Goal: Share content

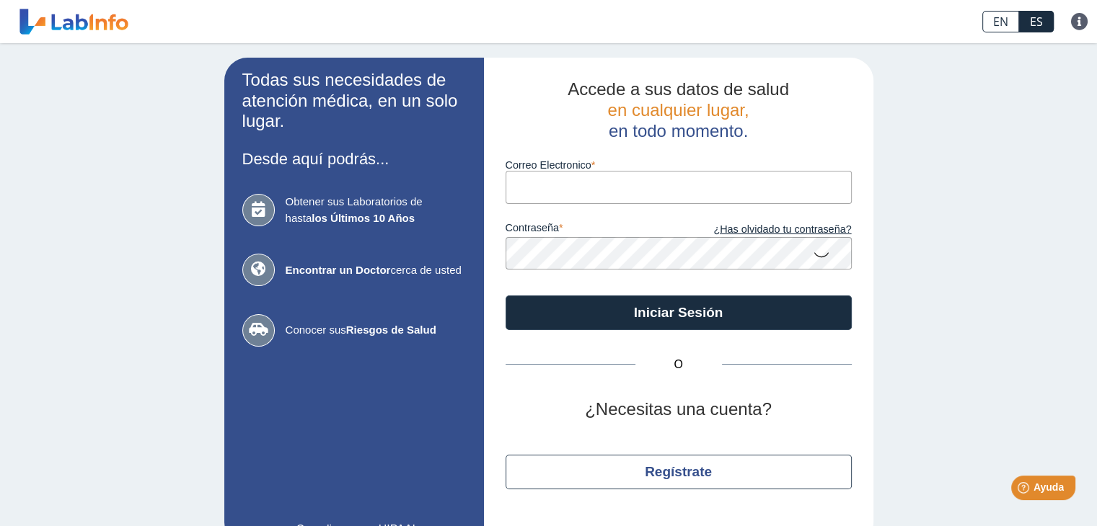
type input "[EMAIL_ADDRESS][DOMAIN_NAME]"
click at [812, 257] on icon at bounding box center [820, 254] width 17 height 28
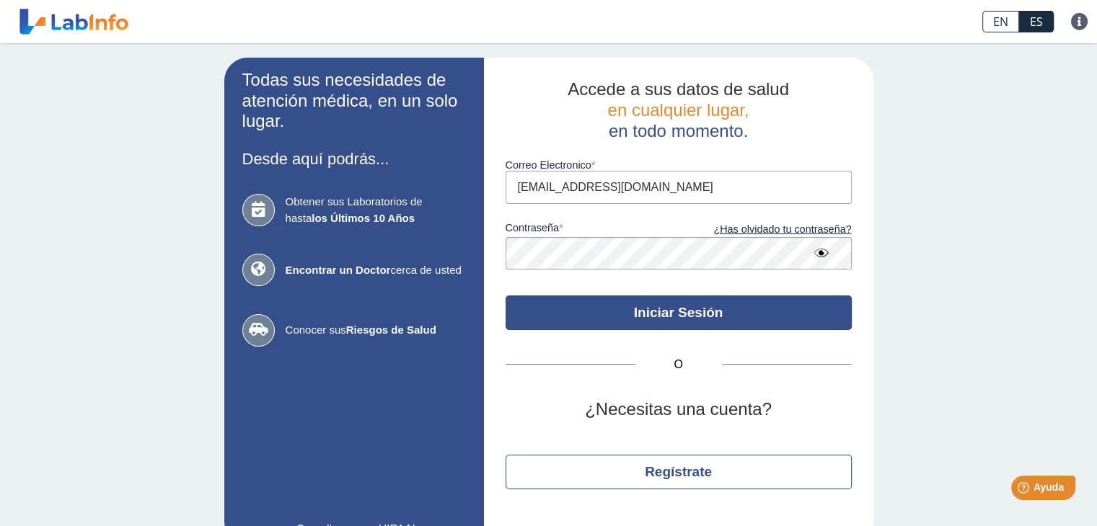
click at [683, 305] on button "Iniciar Sesión" at bounding box center [678, 313] width 346 height 35
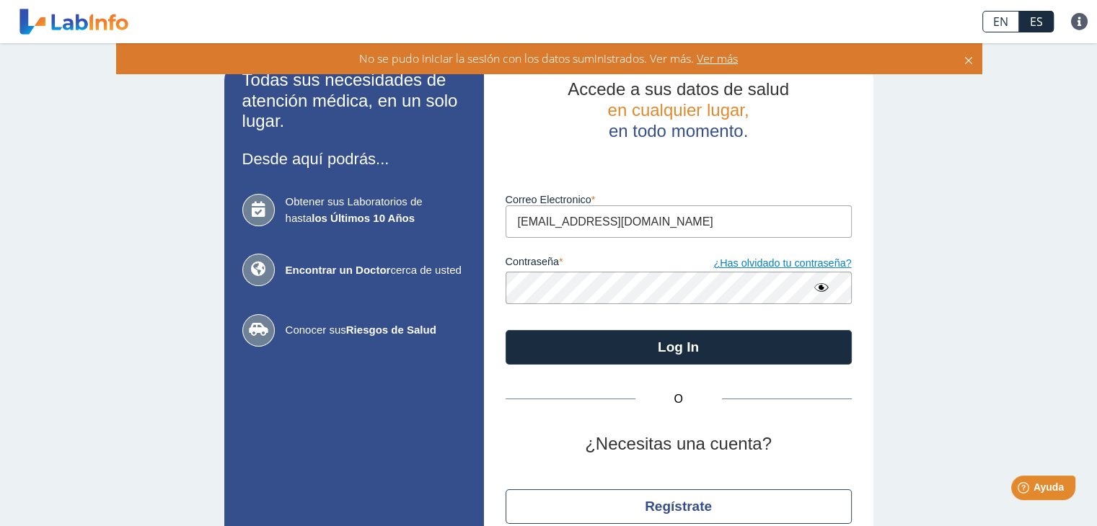
click at [776, 263] on link "¿Has olvidado tu contraseña?" at bounding box center [764, 264] width 173 height 16
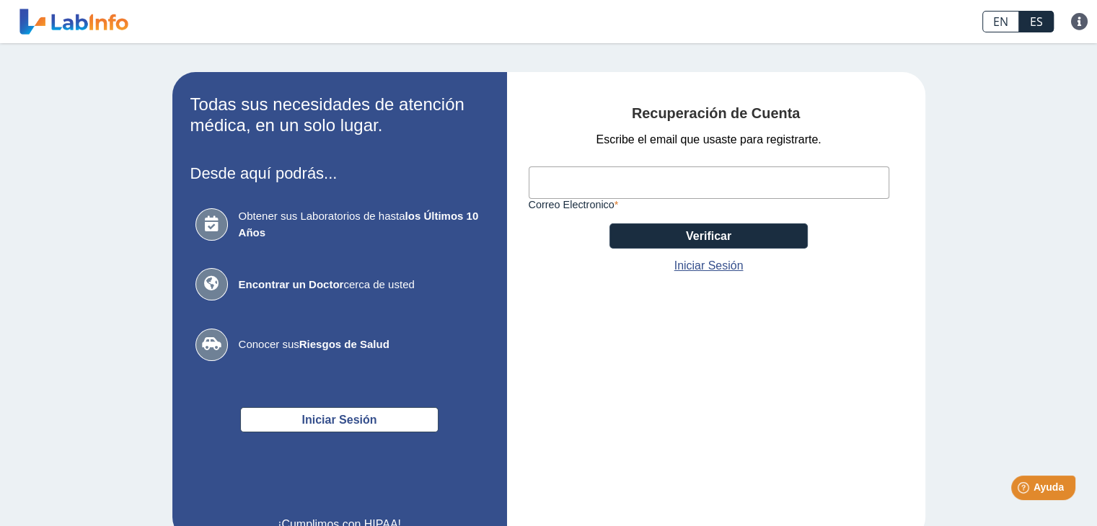
click at [608, 188] on input "Correo Electronico" at bounding box center [708, 183] width 360 height 32
type input "[EMAIL_ADDRESS][DOMAIN_NAME]"
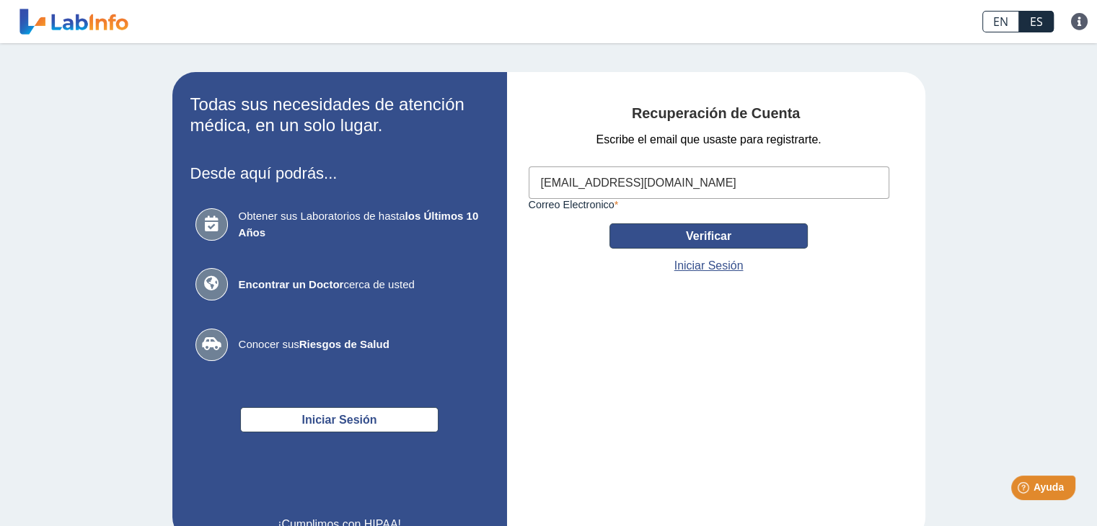
click at [722, 245] on button "Verificar" at bounding box center [708, 235] width 198 height 25
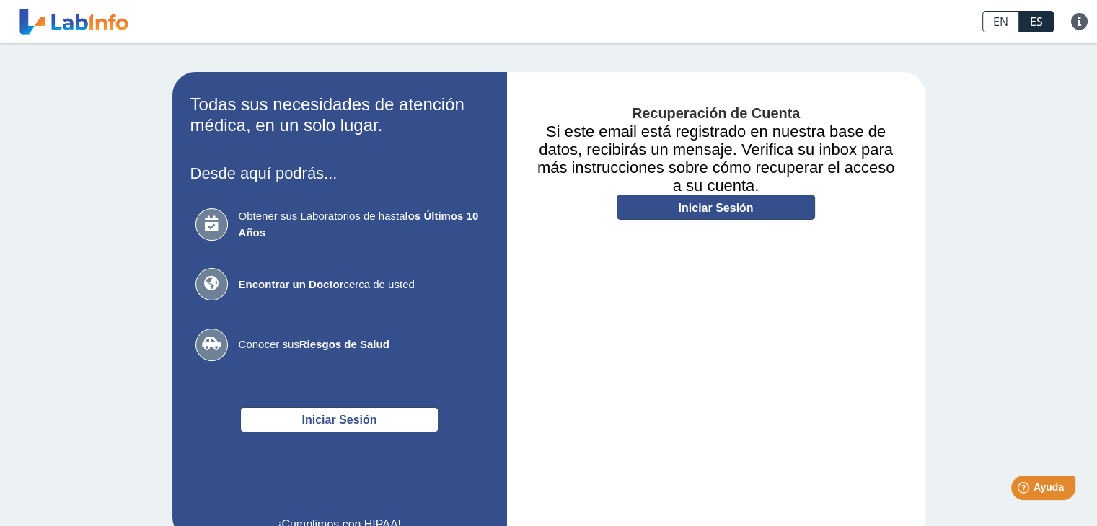
click at [724, 215] on link "Iniciar Sesión" at bounding box center [715, 207] width 198 height 25
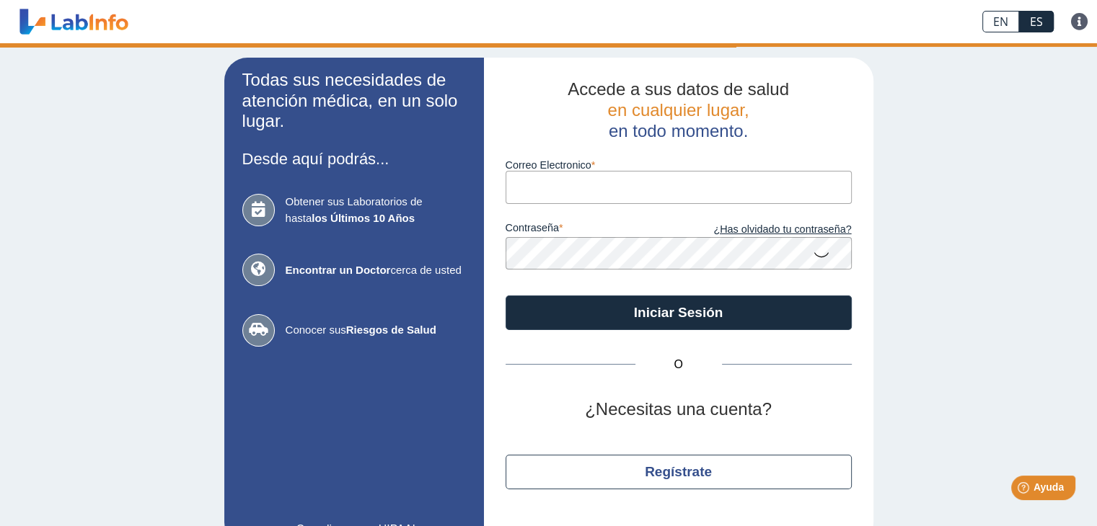
type input "[EMAIL_ADDRESS][DOMAIN_NAME]"
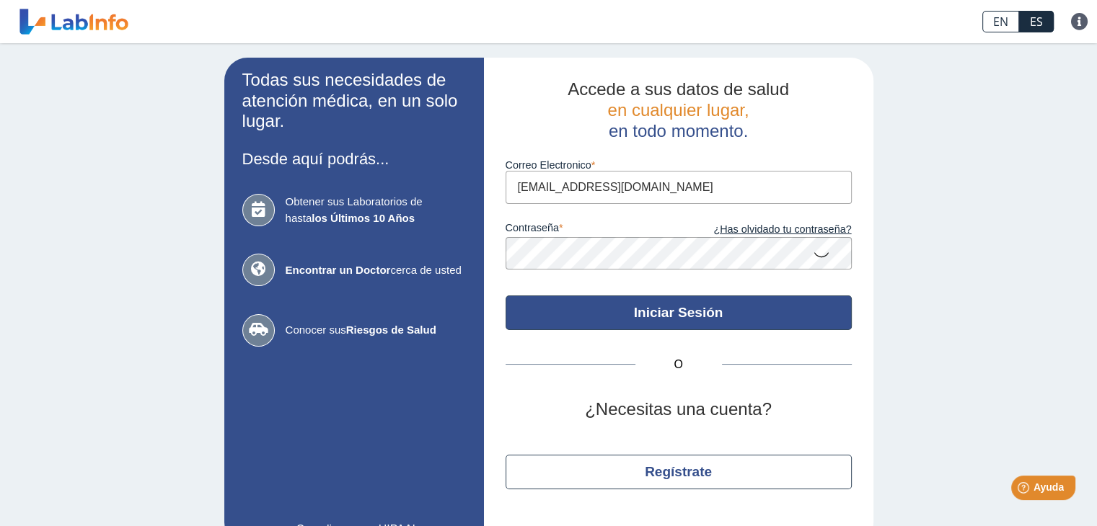
click at [622, 318] on button "Iniciar Sesión" at bounding box center [678, 313] width 346 height 35
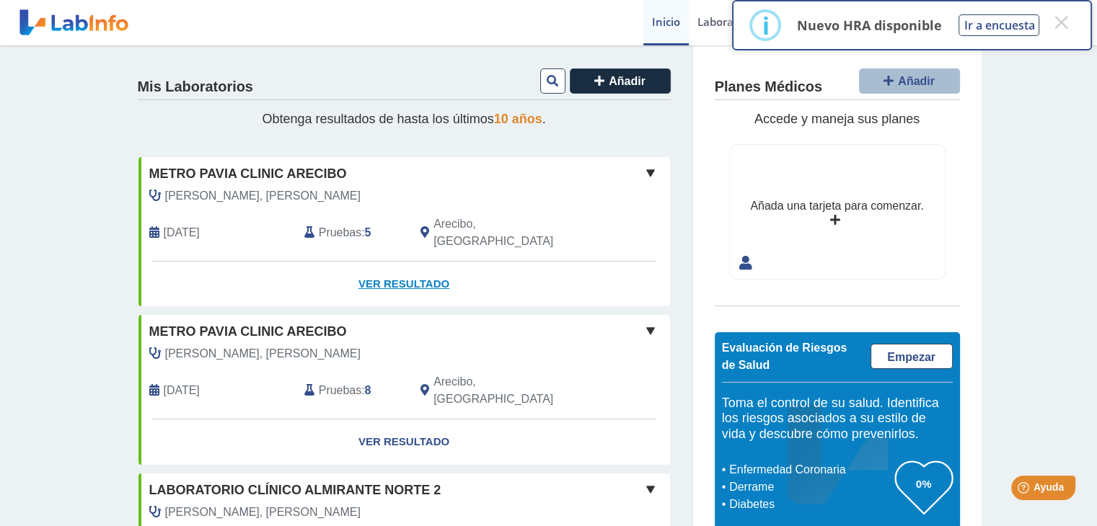
click at [396, 264] on link "Ver Resultado" at bounding box center [403, 284] width 531 height 45
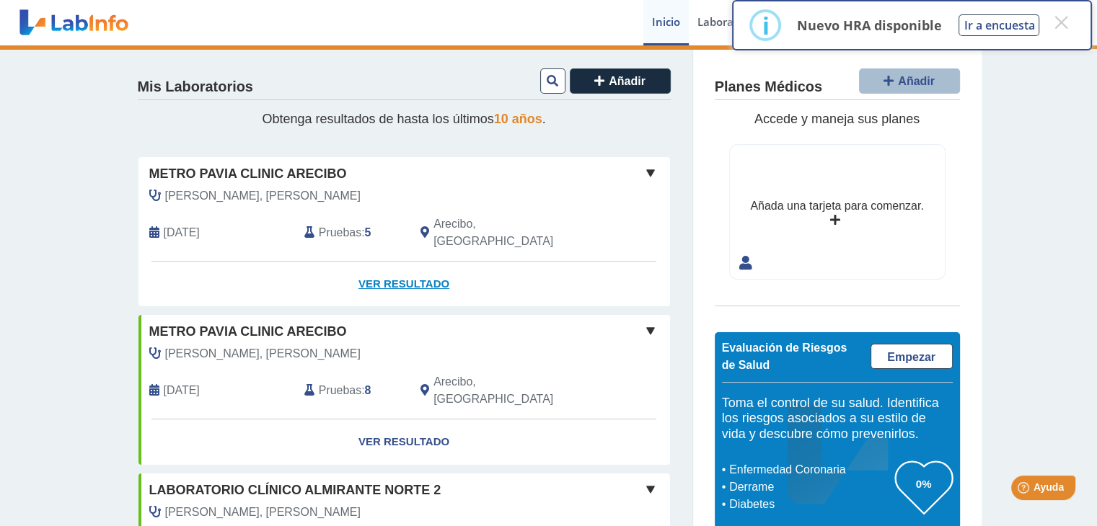
click at [396, 264] on link "Ver Resultado" at bounding box center [403, 284] width 531 height 45
click at [379, 264] on link "Ver Resultado" at bounding box center [403, 284] width 531 height 45
click at [417, 270] on link "Ver Resultado" at bounding box center [403, 284] width 531 height 45
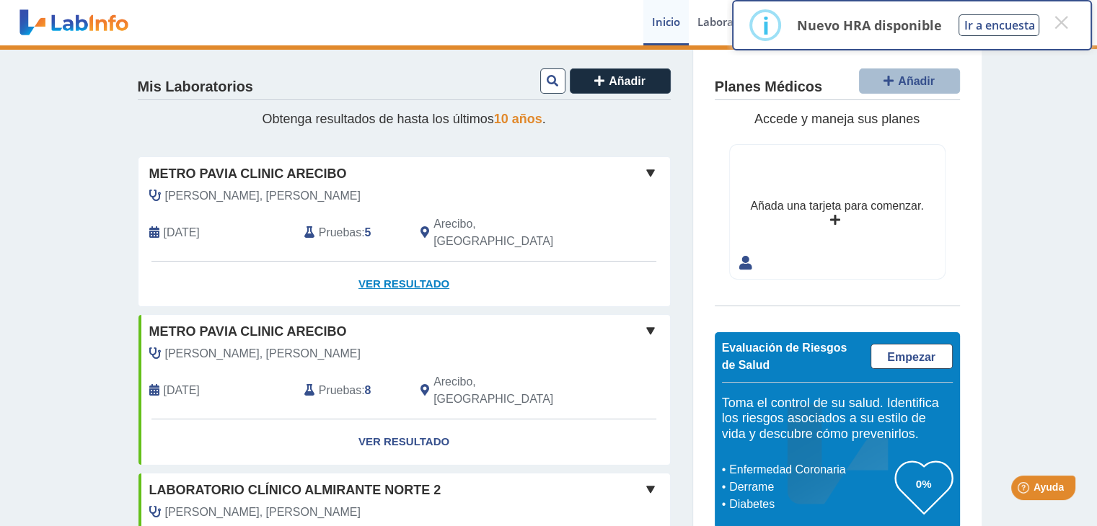
click at [415, 268] on link "Ver Resultado" at bounding box center [403, 284] width 531 height 45
click at [382, 267] on link "Ver Resultado" at bounding box center [403, 284] width 531 height 45
click at [387, 264] on link "Ver Resultado" at bounding box center [403, 284] width 531 height 45
click at [381, 265] on link "Ver Resultado" at bounding box center [403, 284] width 531 height 45
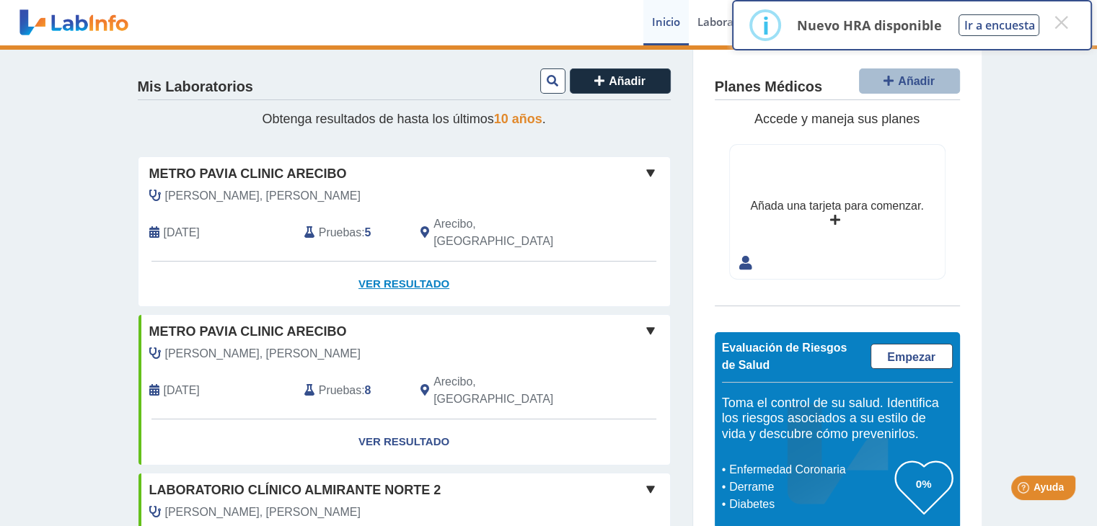
click at [384, 264] on link "Ver Resultado" at bounding box center [403, 284] width 531 height 45
click at [413, 264] on link "Ver Resultado" at bounding box center [403, 284] width 531 height 45
click at [360, 263] on link "Ver Resultado" at bounding box center [403, 284] width 531 height 45
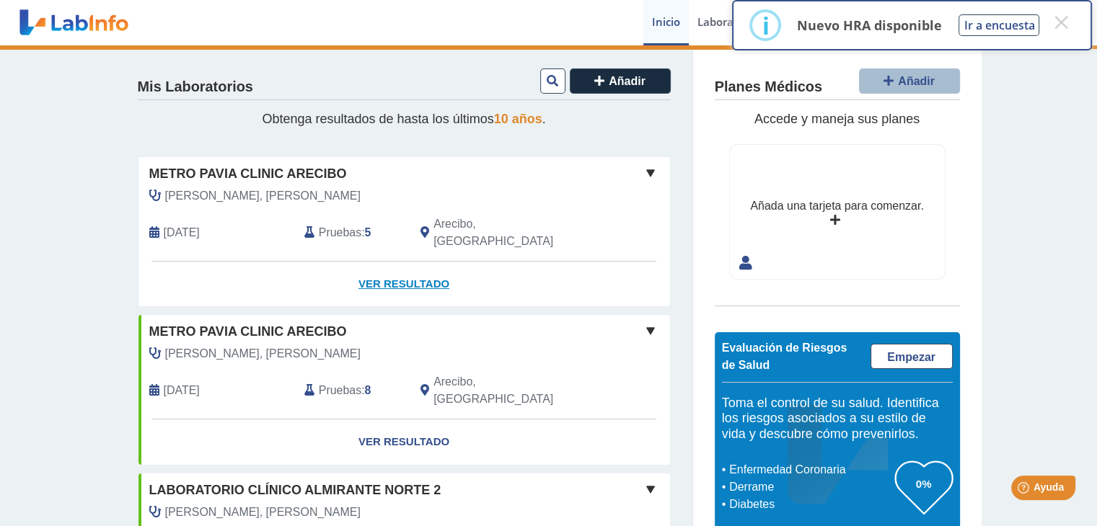
click at [360, 263] on link "Ver Resultado" at bounding box center [403, 284] width 531 height 45
click at [347, 226] on span "Pruebas" at bounding box center [340, 232] width 43 height 17
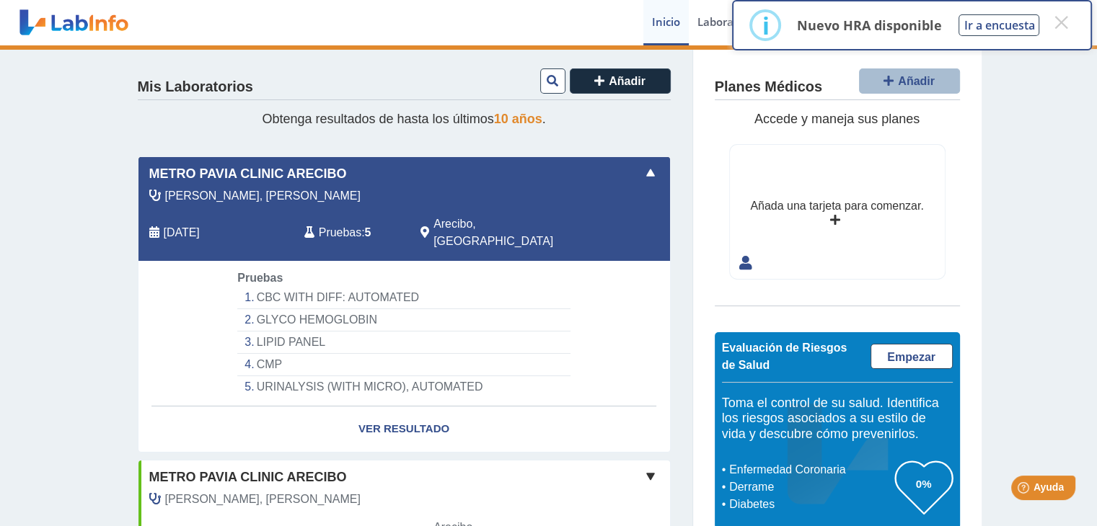
click at [291, 309] on li "GLYCO HEMOGLOBIN" at bounding box center [403, 320] width 332 height 22
click at [412, 413] on link "Ver Resultado" at bounding box center [403, 429] width 531 height 45
click at [412, 410] on link "Ver Resultado" at bounding box center [403, 429] width 531 height 45
click at [373, 411] on link "Ver Resultado" at bounding box center [403, 429] width 531 height 45
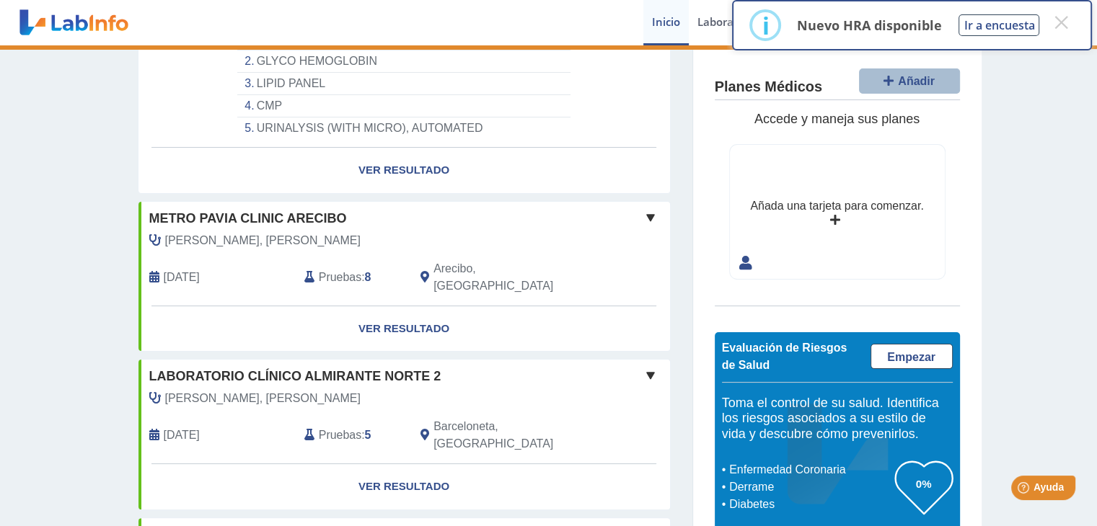
scroll to position [144, 0]
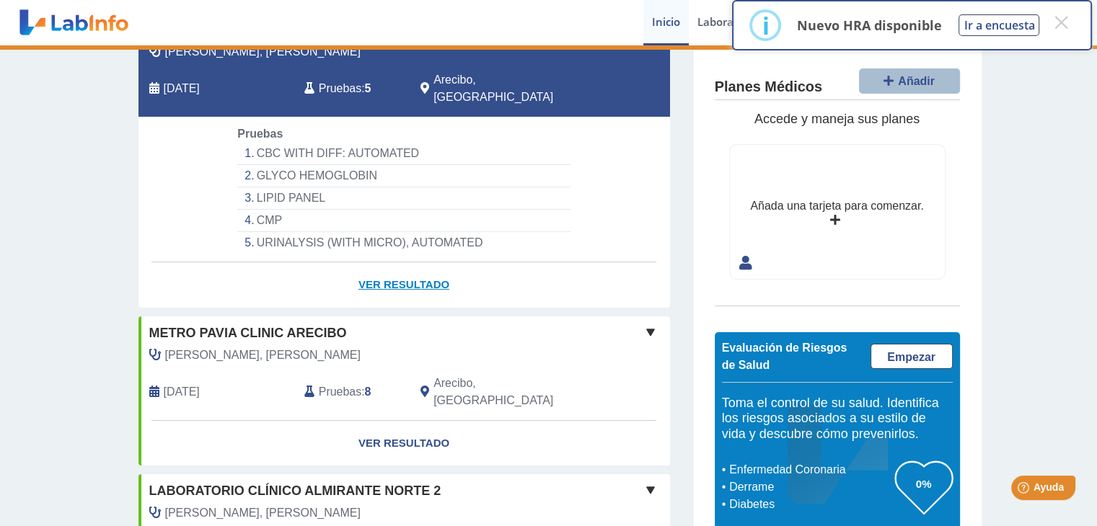
click at [398, 266] on link "Ver Resultado" at bounding box center [403, 284] width 531 height 45
click at [413, 264] on link "Ver Resultado" at bounding box center [403, 284] width 531 height 45
click at [415, 262] on link "Ver Resultado" at bounding box center [403, 284] width 531 height 45
click at [378, 267] on link "Ver Resultado" at bounding box center [403, 284] width 531 height 45
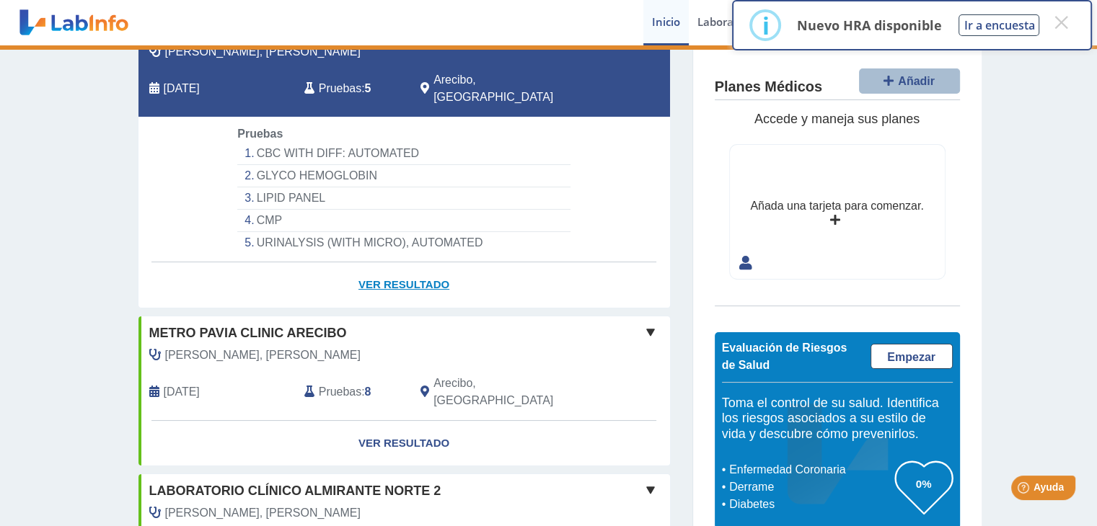
click at [378, 267] on link "Ver Resultado" at bounding box center [403, 284] width 531 height 45
click at [388, 265] on link "Ver Resultado" at bounding box center [403, 284] width 531 height 45
click at [396, 265] on link "Ver Resultado" at bounding box center [403, 284] width 531 height 45
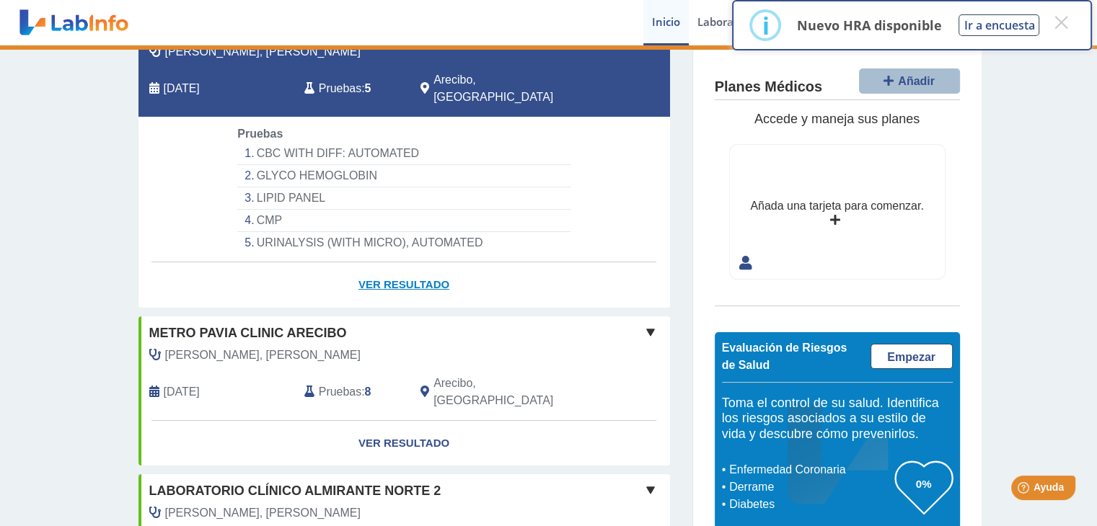
click at [396, 265] on link "Ver Resultado" at bounding box center [403, 284] width 531 height 45
click at [299, 232] on li "URINALYSIS (WITH MICRO), AUTOMATED" at bounding box center [403, 243] width 332 height 22
click at [280, 187] on li "LIPID PANEL" at bounding box center [403, 198] width 332 height 22
click at [280, 165] on li "GLYCO HEMOGLOBIN" at bounding box center [403, 176] width 332 height 22
click at [281, 143] on li "CBC WITH DIFF: AUTOMATED" at bounding box center [403, 154] width 332 height 22
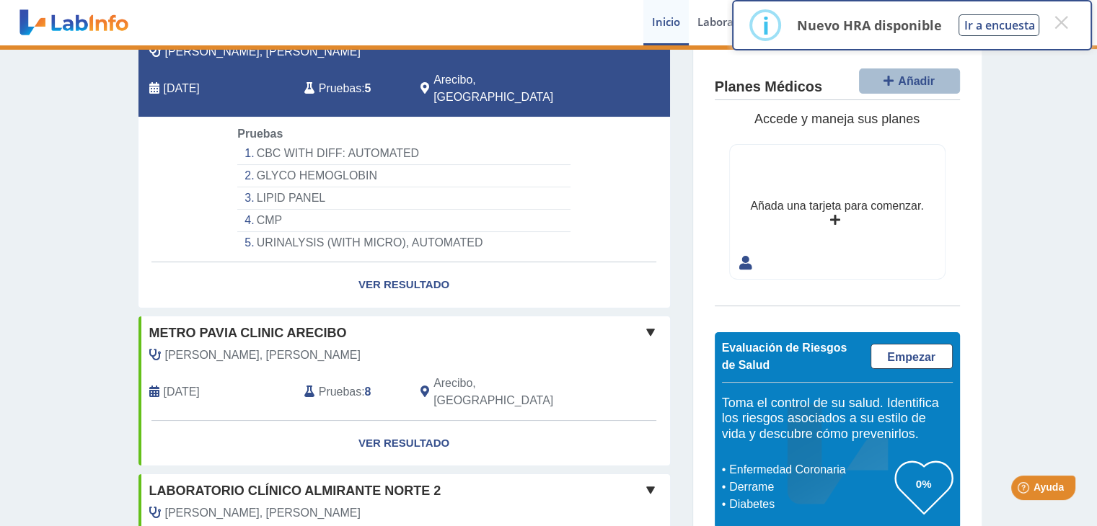
click at [288, 143] on li "CBC WITH DIFF: AUTOMATED" at bounding box center [403, 154] width 332 height 22
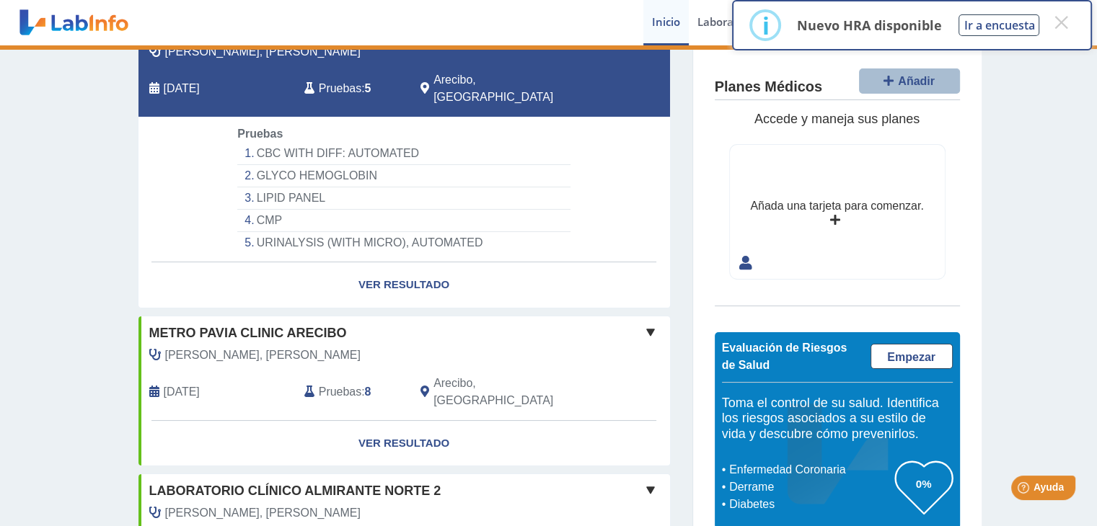
click at [288, 143] on li "CBC WITH DIFF: AUTOMATED" at bounding box center [403, 154] width 332 height 22
click at [330, 143] on li "CBC WITH DIFF: AUTOMATED" at bounding box center [403, 154] width 332 height 22
click at [562, 190] on li "LIPID PANEL" at bounding box center [403, 198] width 332 height 22
click at [434, 264] on link "Ver Resultado" at bounding box center [403, 284] width 531 height 45
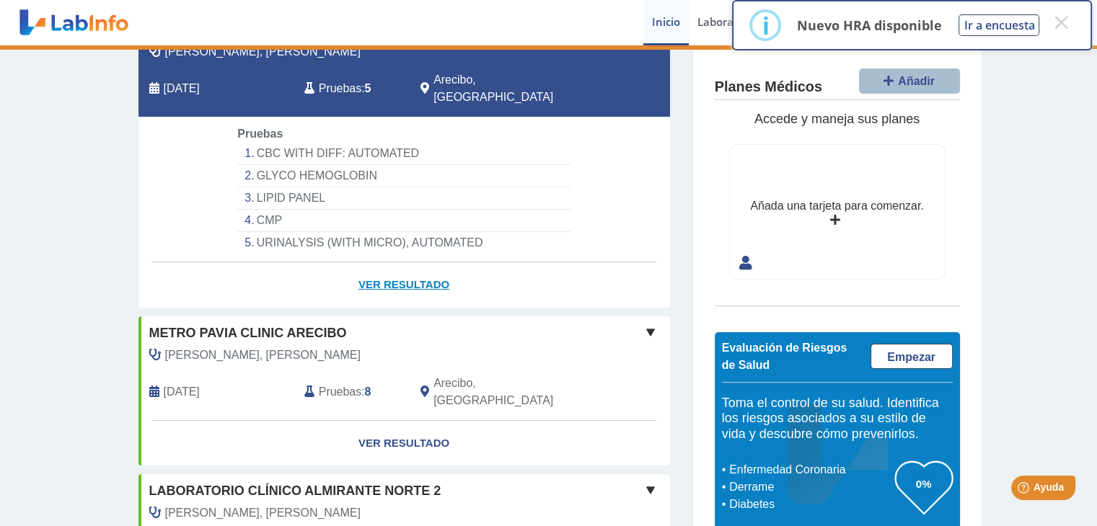
click at [434, 264] on link "Ver Resultado" at bounding box center [403, 284] width 531 height 45
click at [360, 263] on link "Ver Resultado" at bounding box center [403, 284] width 531 height 45
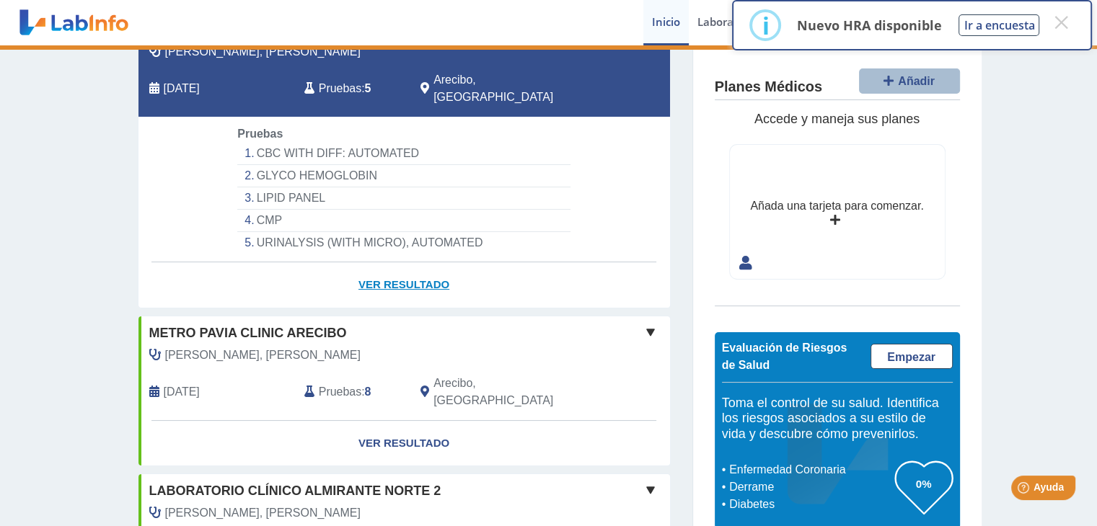
click at [401, 266] on link "Ver Resultado" at bounding box center [403, 284] width 531 height 45
click at [401, 265] on link "Ver Resultado" at bounding box center [403, 284] width 531 height 45
click at [389, 264] on link "Ver Resultado" at bounding box center [403, 284] width 531 height 45
click at [389, 263] on link "Ver Resultado" at bounding box center [403, 284] width 531 height 45
click at [390, 268] on link "Ver Resultado" at bounding box center [403, 284] width 531 height 45
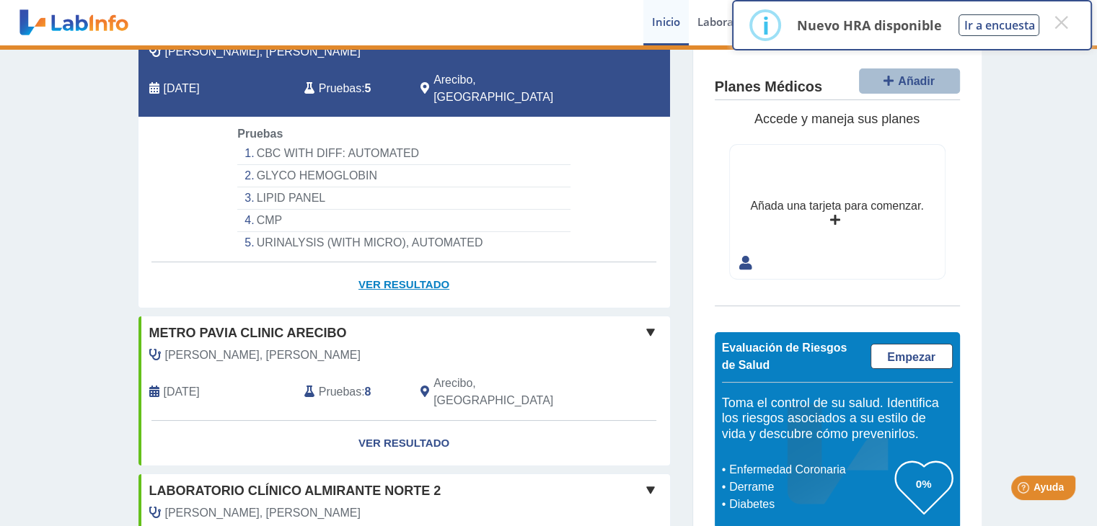
click at [390, 268] on link "Ver Resultado" at bounding box center [403, 284] width 531 height 45
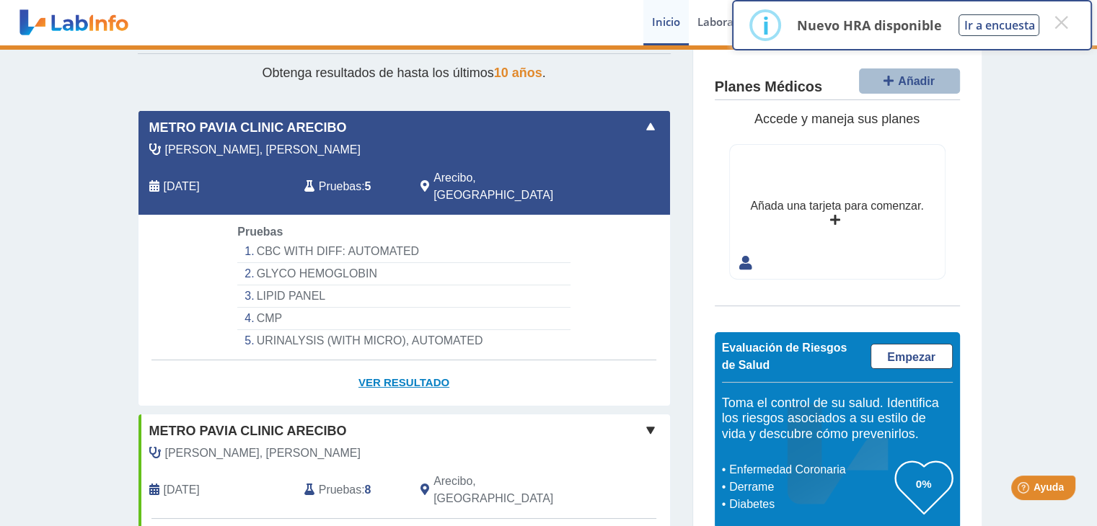
scroll to position [72, 0]
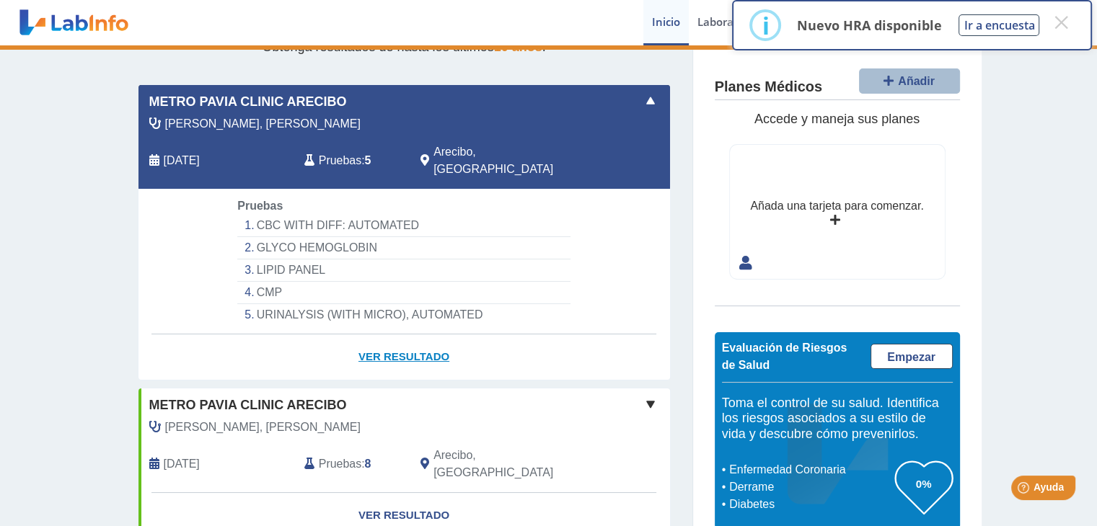
click at [363, 336] on link "Ver Resultado" at bounding box center [403, 357] width 531 height 45
click at [396, 341] on link "Ver Resultado" at bounding box center [403, 357] width 531 height 45
click at [395, 338] on link "Ver Resultado" at bounding box center [403, 357] width 531 height 45
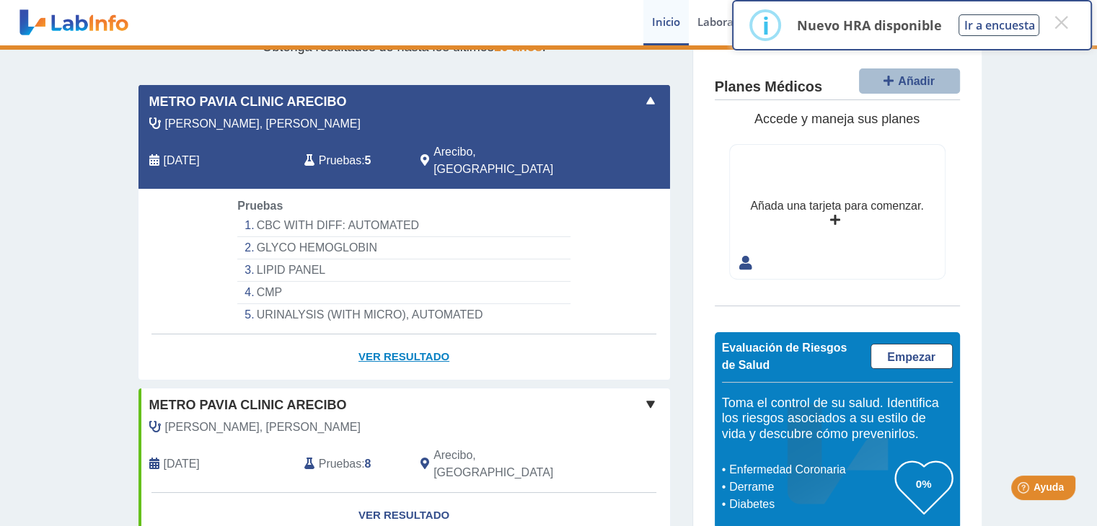
click at [395, 338] on link "Ver Resultado" at bounding box center [403, 357] width 531 height 45
click at [264, 151] on div "[DATE]" at bounding box center [215, 160] width 155 height 35
click at [425, 338] on link "Ver Resultado" at bounding box center [403, 357] width 531 height 45
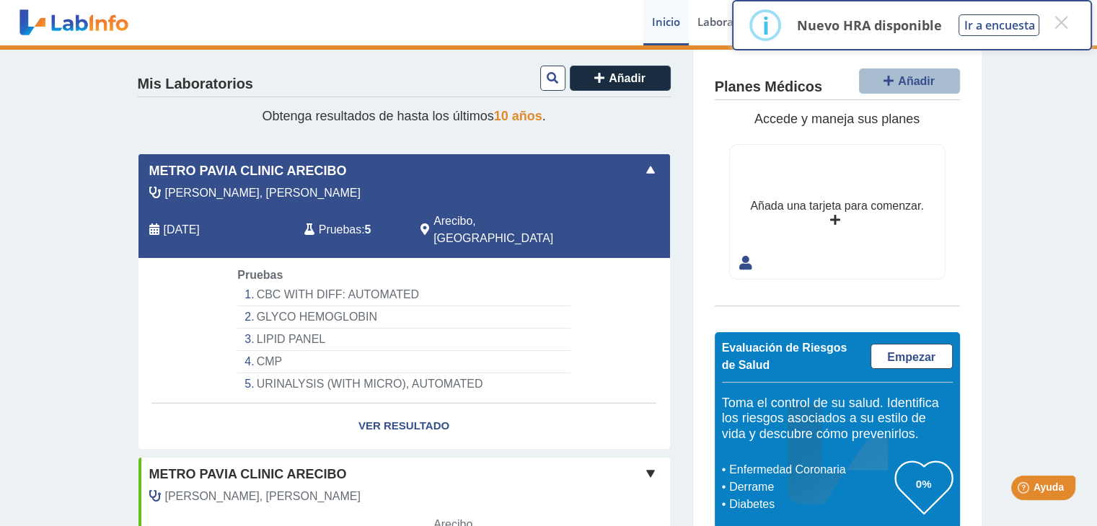
scroll to position [0, 0]
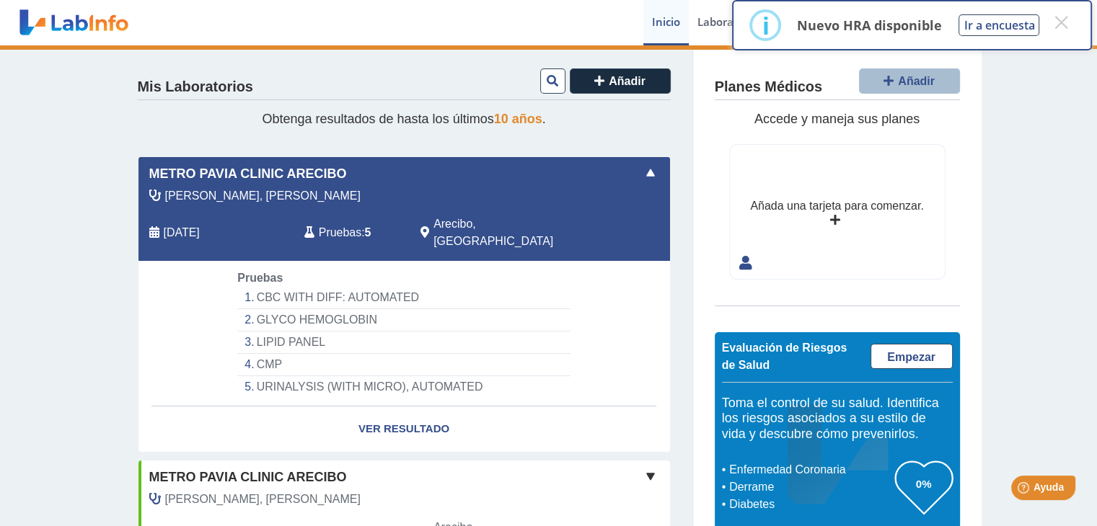
click at [265, 309] on li "GLYCO HEMOGLOBIN" at bounding box center [403, 320] width 332 height 22
click at [381, 309] on li "GLYCO HEMOGLOBIN" at bounding box center [403, 320] width 332 height 22
click at [384, 309] on li "GLYCO HEMOGLOBIN" at bounding box center [403, 320] width 332 height 22
click at [418, 407] on link "Ver Resultado" at bounding box center [403, 429] width 531 height 45
click at [378, 408] on link "Ver Resultado" at bounding box center [403, 429] width 531 height 45
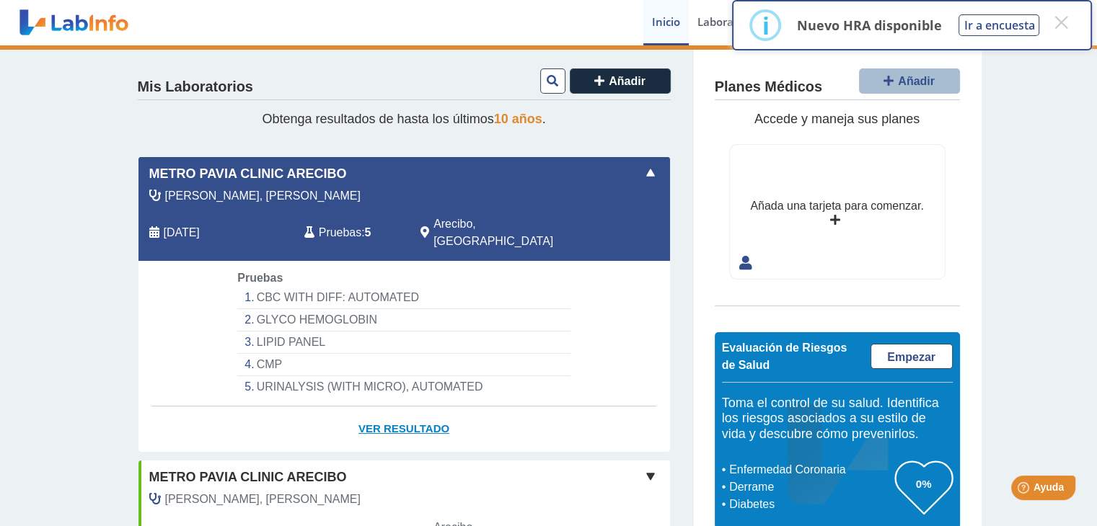
click at [378, 408] on link "Ver Resultado" at bounding box center [403, 429] width 531 height 45
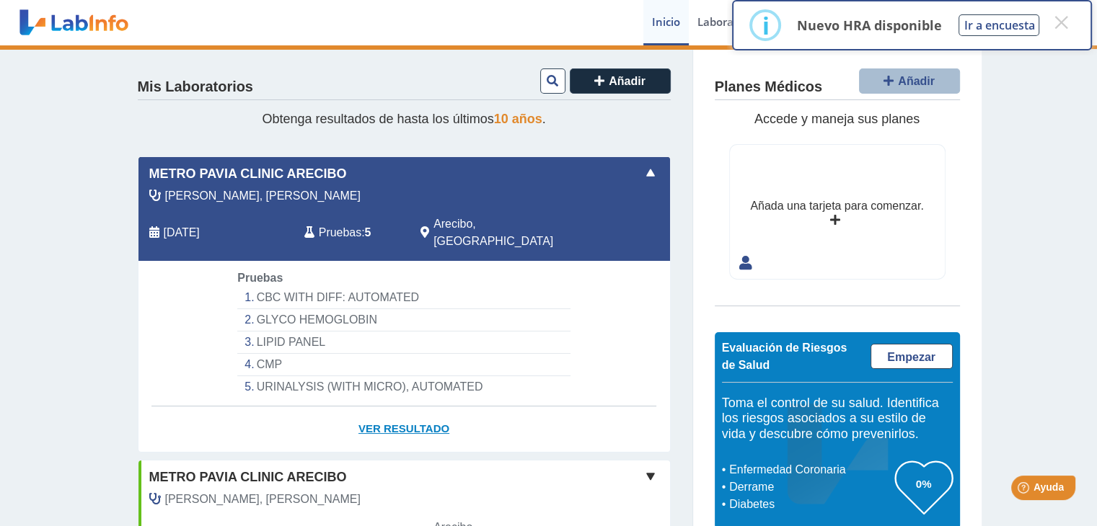
click at [378, 408] on link "Ver Resultado" at bounding box center [403, 429] width 531 height 45
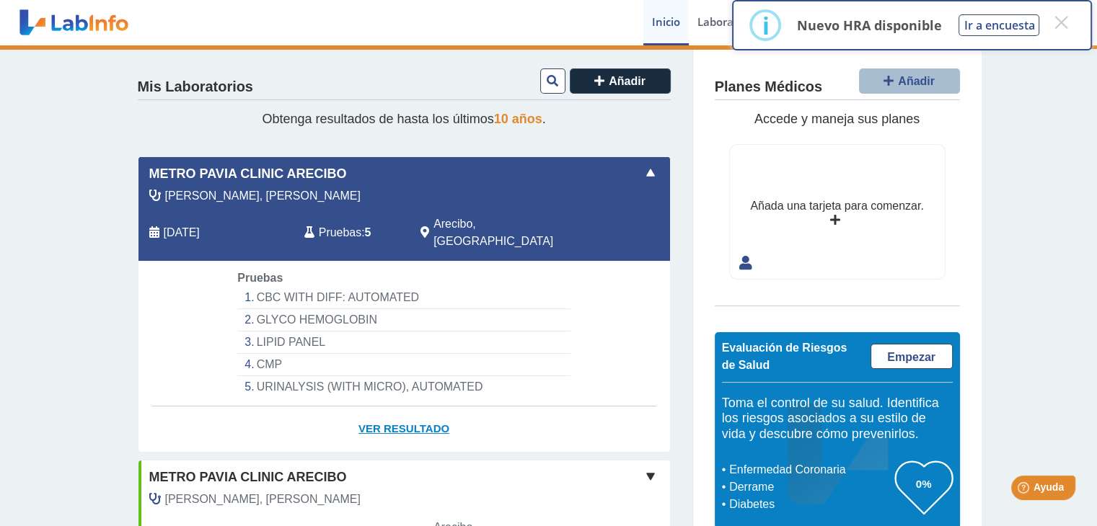
click at [378, 408] on link "Ver Resultado" at bounding box center [403, 429] width 531 height 45
click at [410, 407] on link "Ver Resultado" at bounding box center [403, 429] width 531 height 45
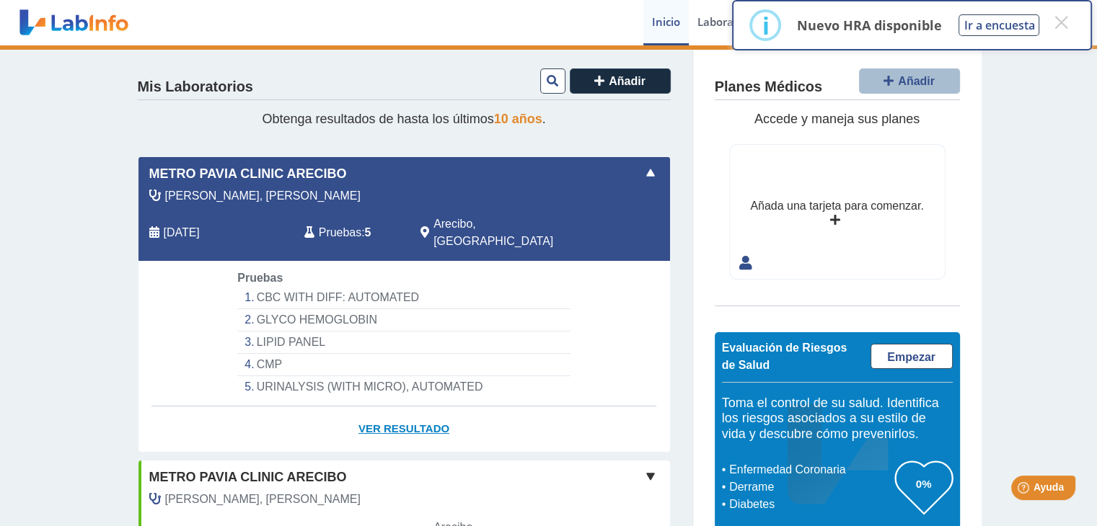
click at [410, 407] on link "Ver Resultado" at bounding box center [403, 429] width 531 height 45
click at [409, 411] on link "Ver Resultado" at bounding box center [403, 429] width 531 height 45
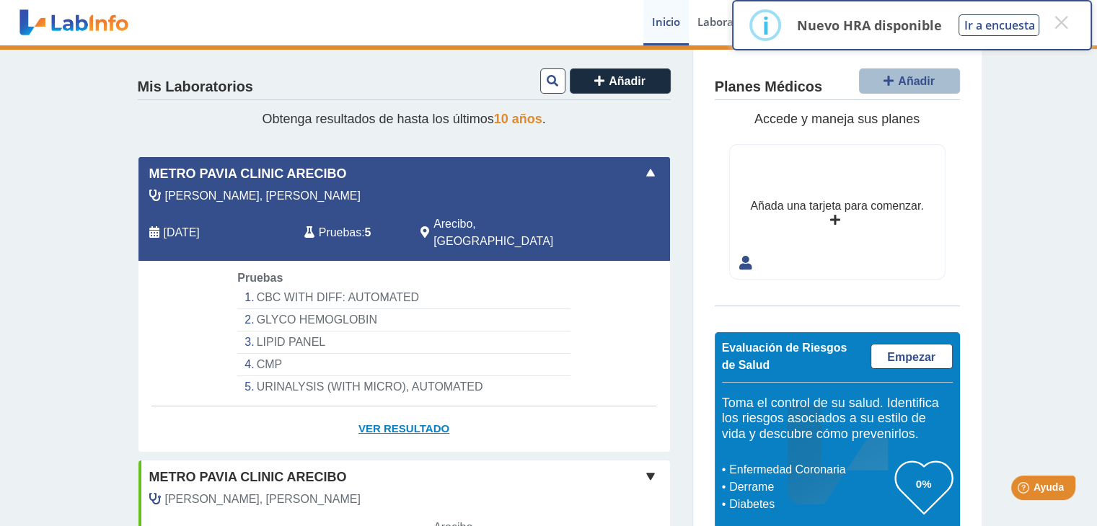
click at [402, 407] on link "Ver Resultado" at bounding box center [403, 429] width 531 height 45
click at [407, 413] on link "Ver Resultado" at bounding box center [403, 429] width 531 height 45
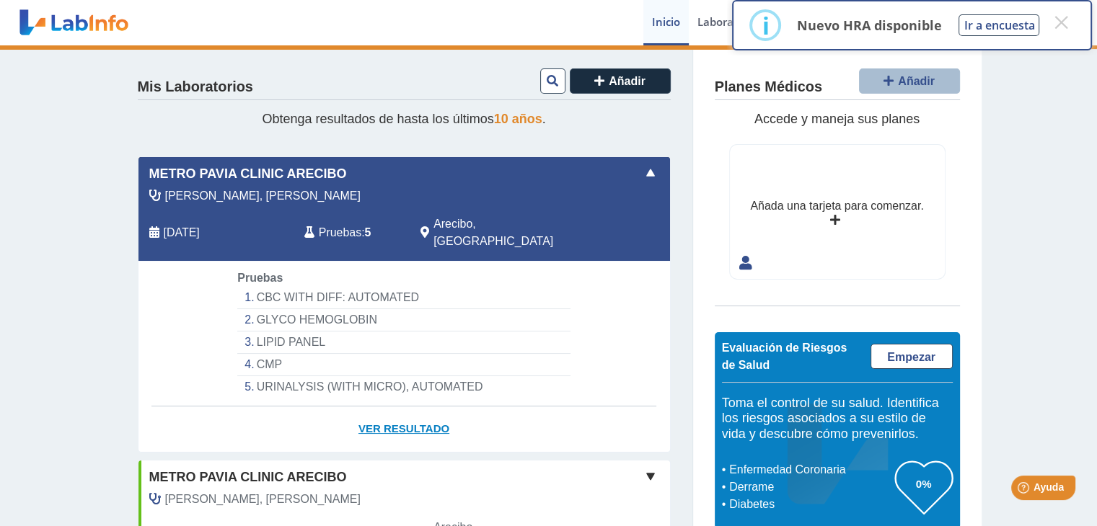
click at [407, 413] on link "Ver Resultado" at bounding box center [403, 429] width 531 height 45
click at [420, 407] on link "Ver Resultado" at bounding box center [403, 429] width 531 height 45
click at [368, 407] on link "Ver Resultado" at bounding box center [403, 429] width 531 height 45
click at [394, 407] on link "Ver Resultado" at bounding box center [403, 429] width 531 height 45
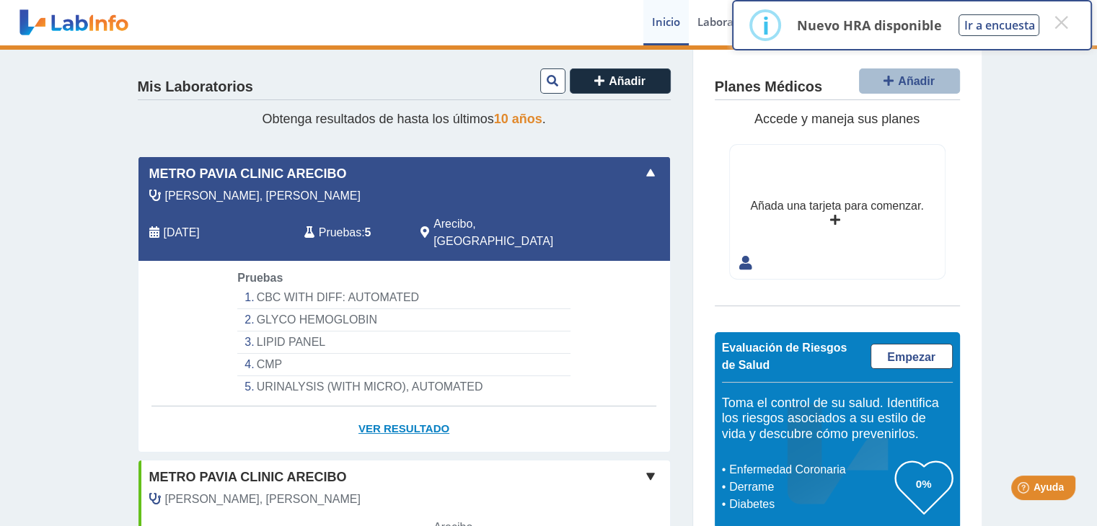
click at [397, 407] on link "Ver Resultado" at bounding box center [403, 429] width 531 height 45
click at [398, 407] on link "Ver Resultado" at bounding box center [403, 429] width 531 height 45
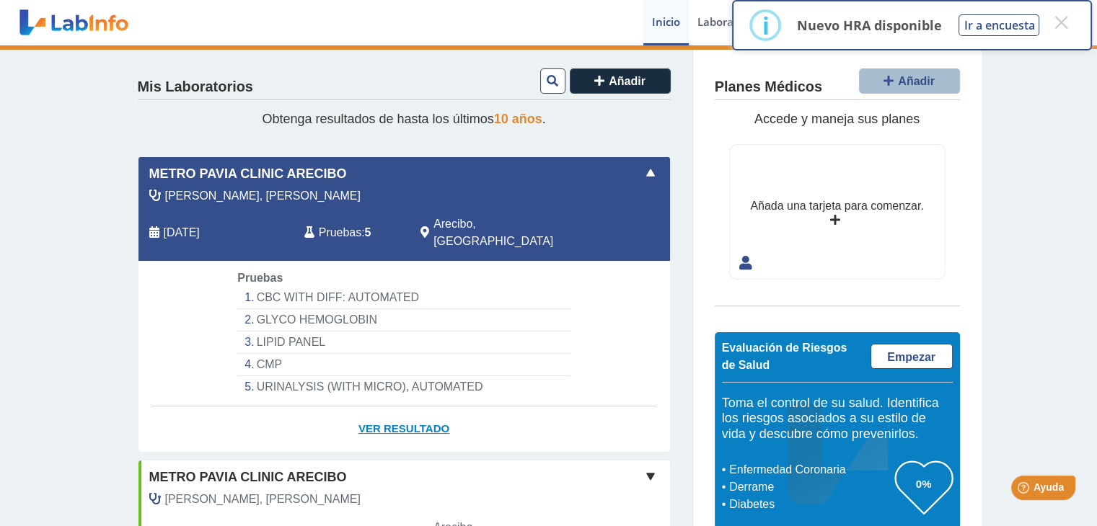
click at [398, 407] on link "Ver Resultado" at bounding box center [403, 429] width 531 height 45
click at [399, 410] on link "Ver Resultado" at bounding box center [403, 429] width 531 height 45
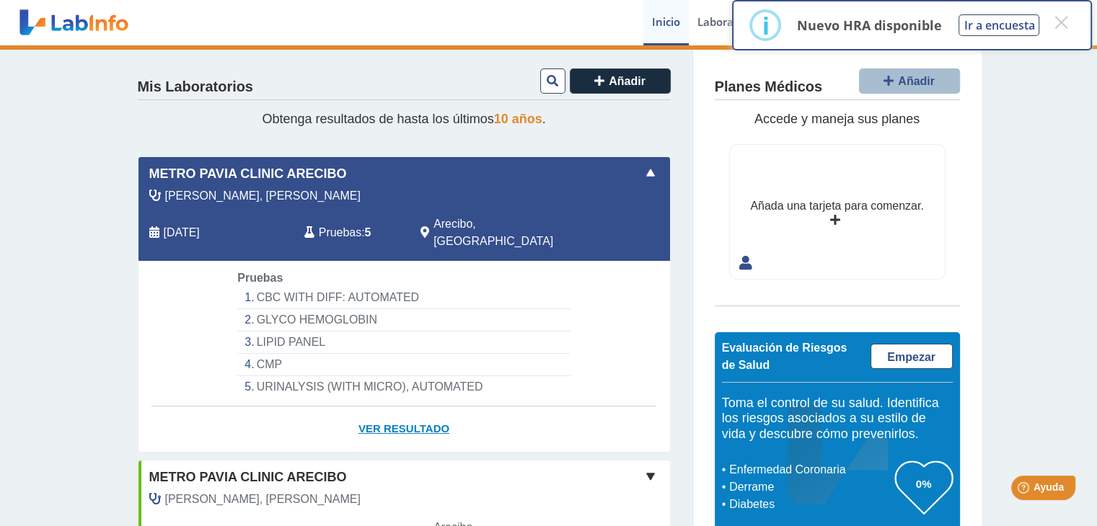
click at [399, 410] on link "Ver Resultado" at bounding box center [403, 429] width 531 height 45
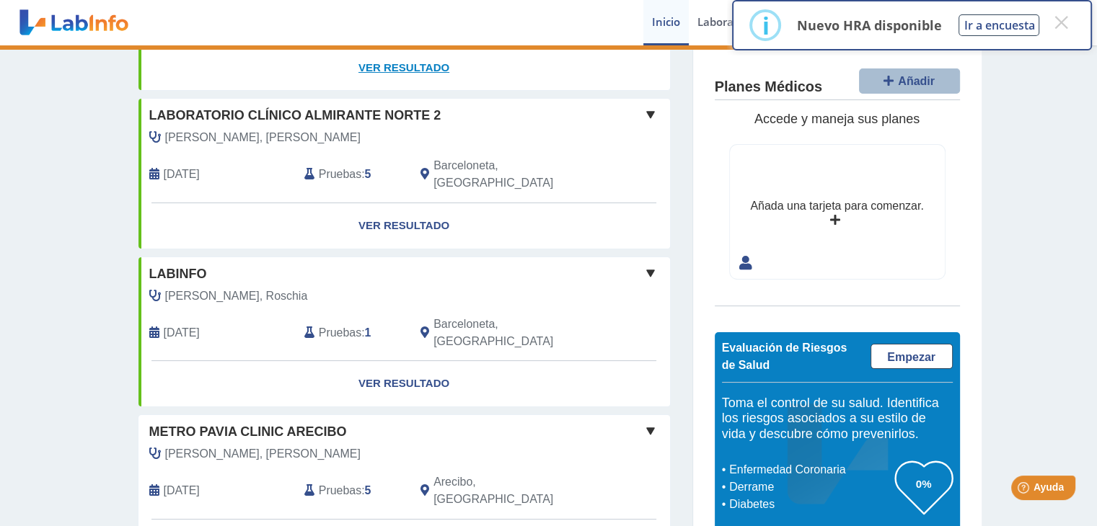
scroll to position [288, 0]
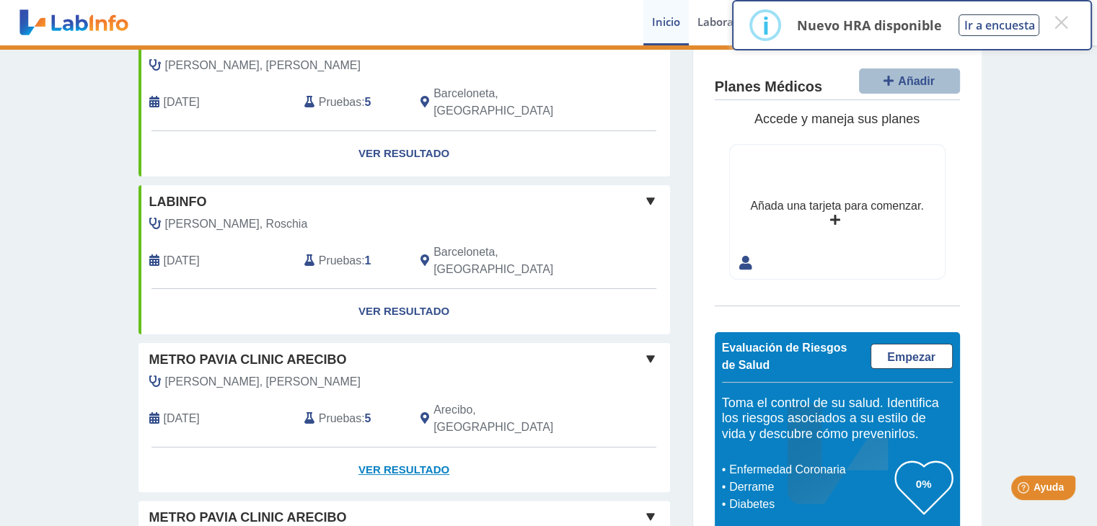
click at [404, 448] on link "Ver Resultado" at bounding box center [403, 470] width 531 height 45
click at [405, 448] on link "Ver Resultado" at bounding box center [403, 470] width 531 height 45
click at [373, 448] on link "Ver Resultado" at bounding box center [403, 470] width 531 height 45
click at [384, 448] on link "Ver Resultado" at bounding box center [403, 470] width 531 height 45
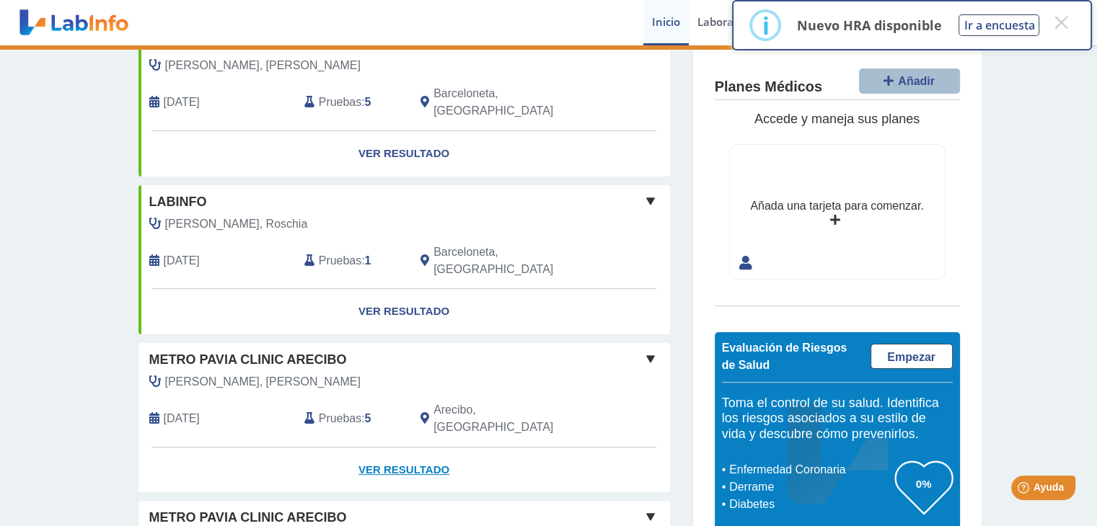
click at [384, 448] on link "Ver Resultado" at bounding box center [403, 470] width 531 height 45
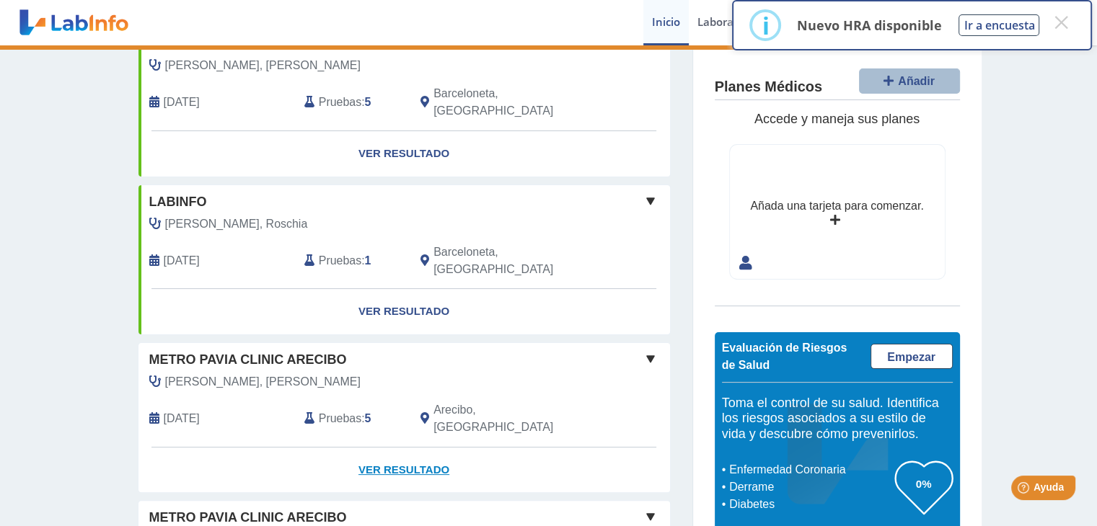
click at [384, 448] on link "Ver Resultado" at bounding box center [403, 470] width 531 height 45
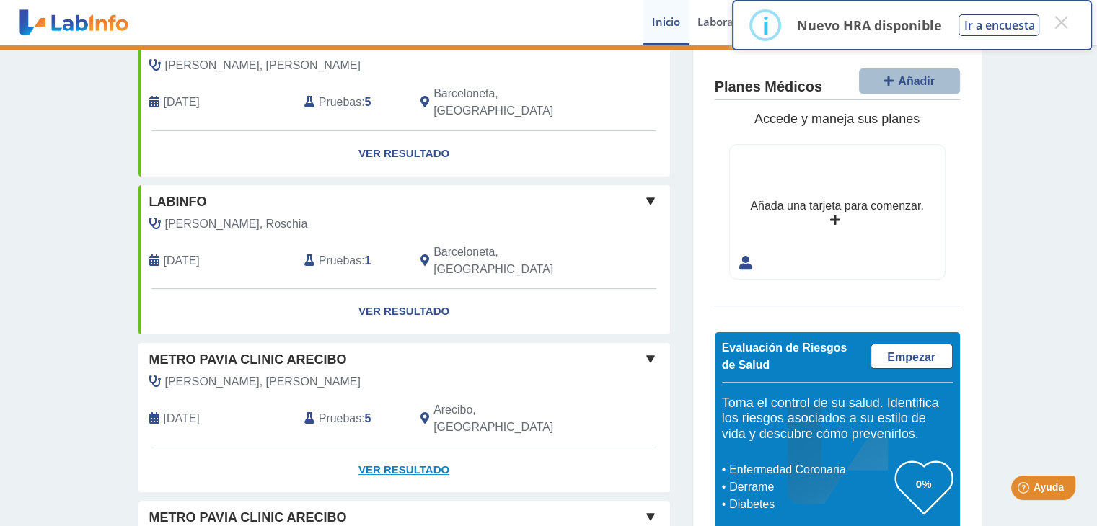
click at [384, 448] on link "Ver Resultado" at bounding box center [403, 470] width 531 height 45
click at [417, 448] on link "Ver Resultado" at bounding box center [403, 470] width 531 height 45
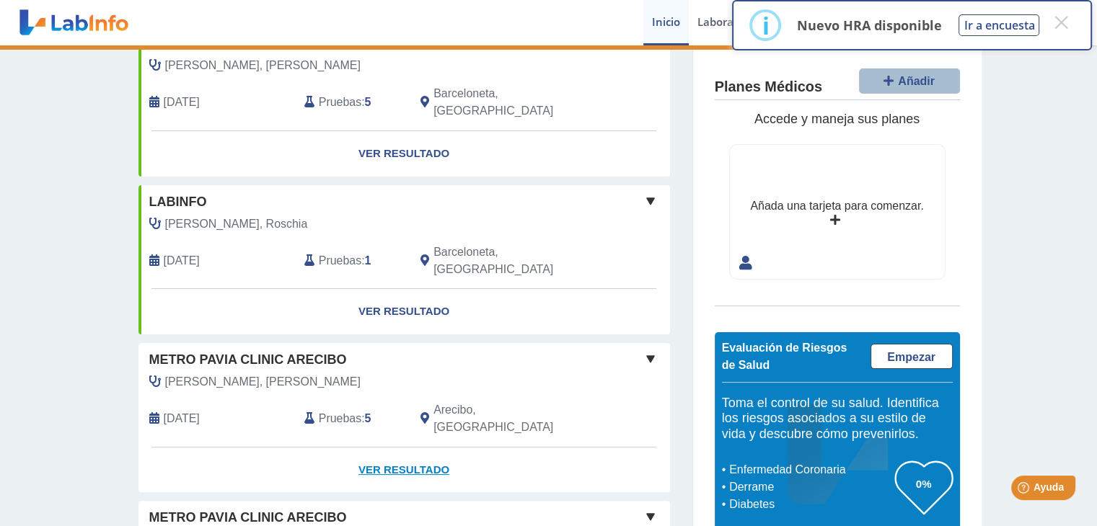
click at [417, 448] on link "Ver Resultado" at bounding box center [403, 470] width 531 height 45
click at [368, 448] on link "Ver Resultado" at bounding box center [403, 470] width 531 height 45
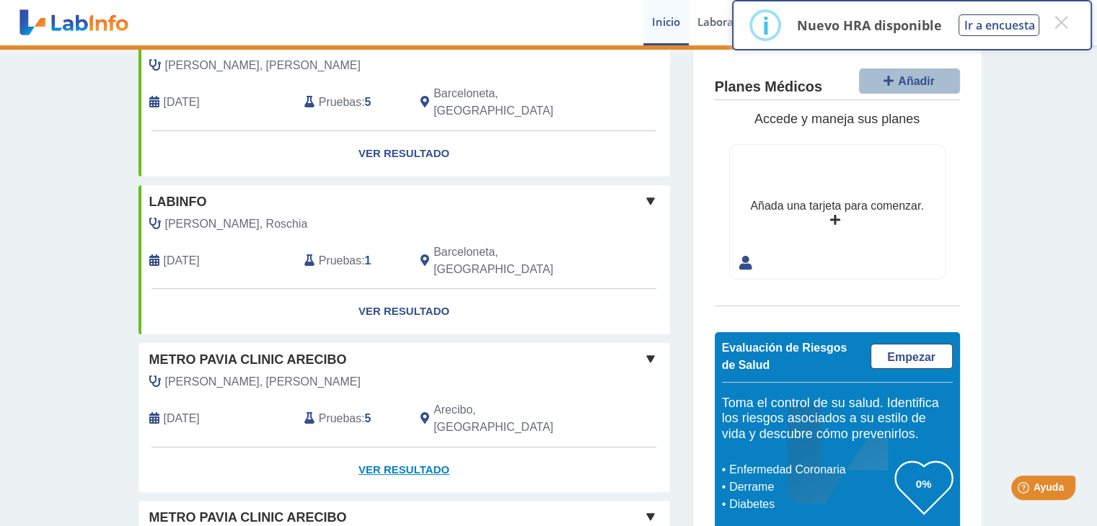
click at [405, 448] on link "Ver Resultado" at bounding box center [403, 470] width 531 height 45
click at [269, 402] on div "[DATE]" at bounding box center [215, 419] width 155 height 35
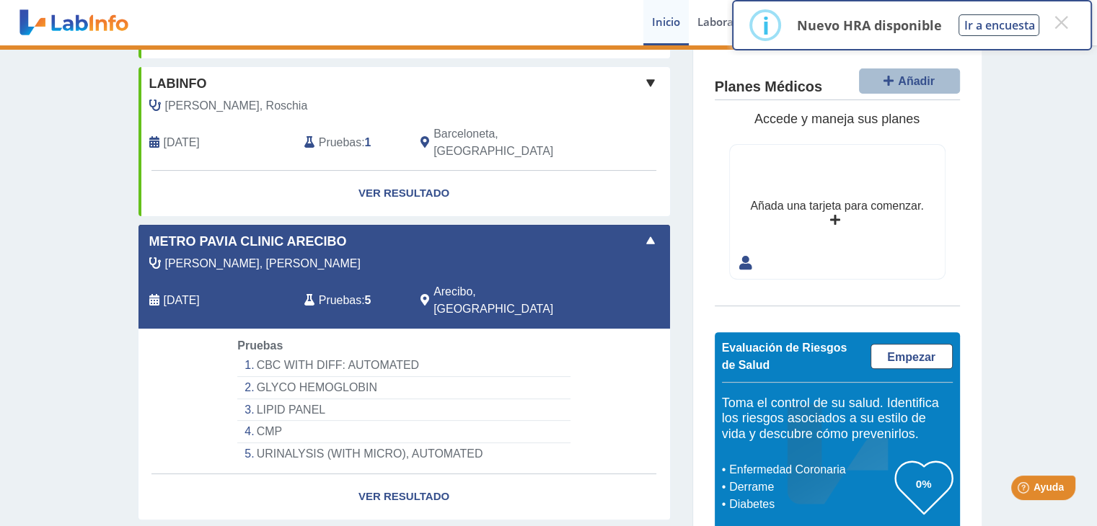
scroll to position [433, 0]
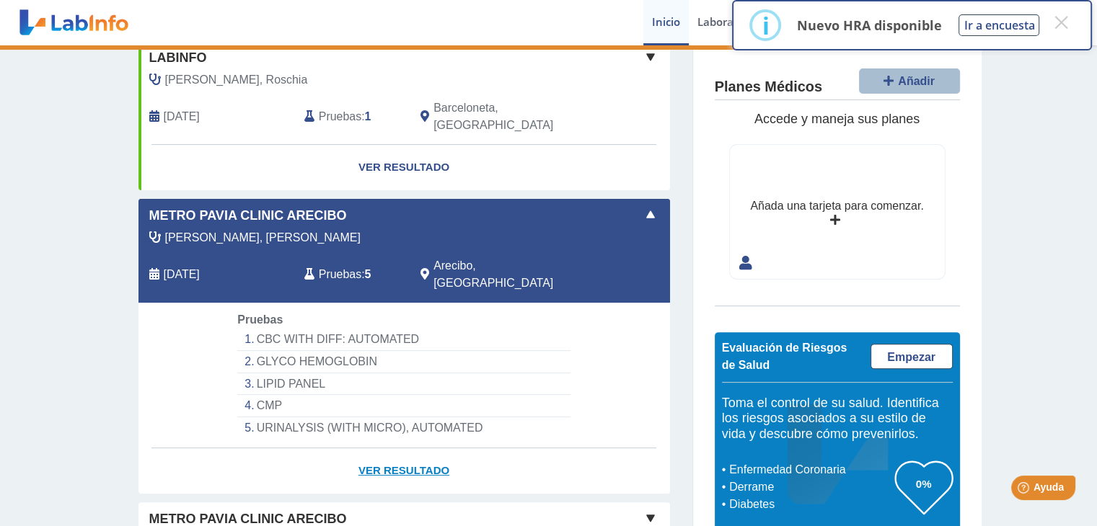
click at [388, 448] on link "Ver Resultado" at bounding box center [403, 470] width 531 height 45
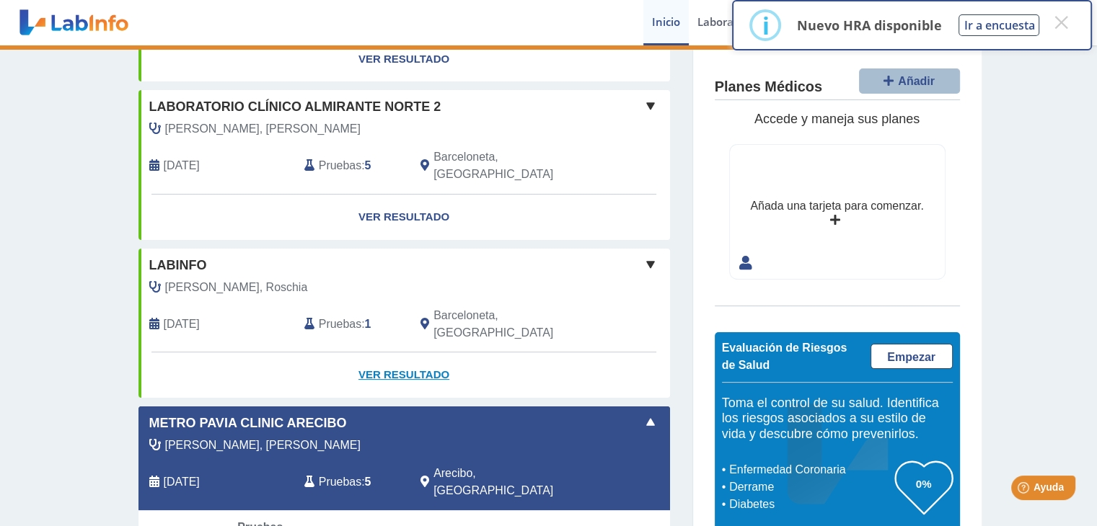
scroll to position [216, 0]
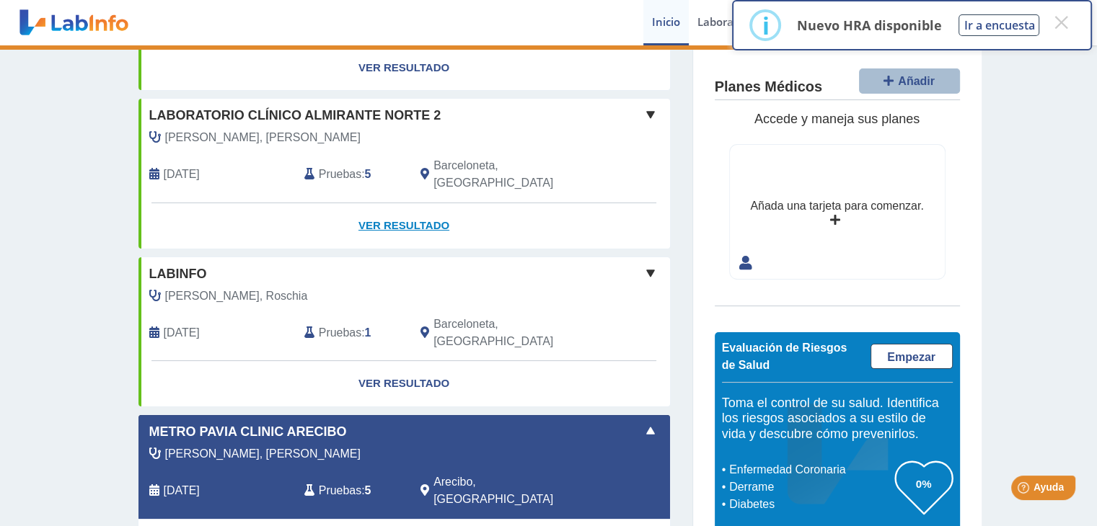
click at [409, 203] on link "Ver Resultado" at bounding box center [403, 225] width 531 height 45
click at [373, 203] on link "Ver Resultado" at bounding box center [403, 225] width 531 height 45
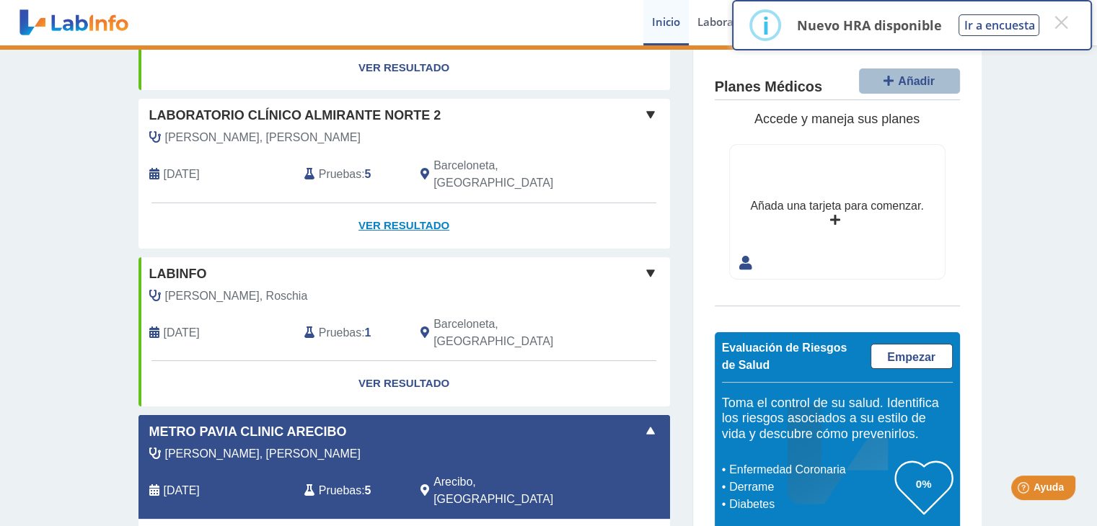
click at [373, 203] on link "Ver Resultado" at bounding box center [403, 225] width 531 height 45
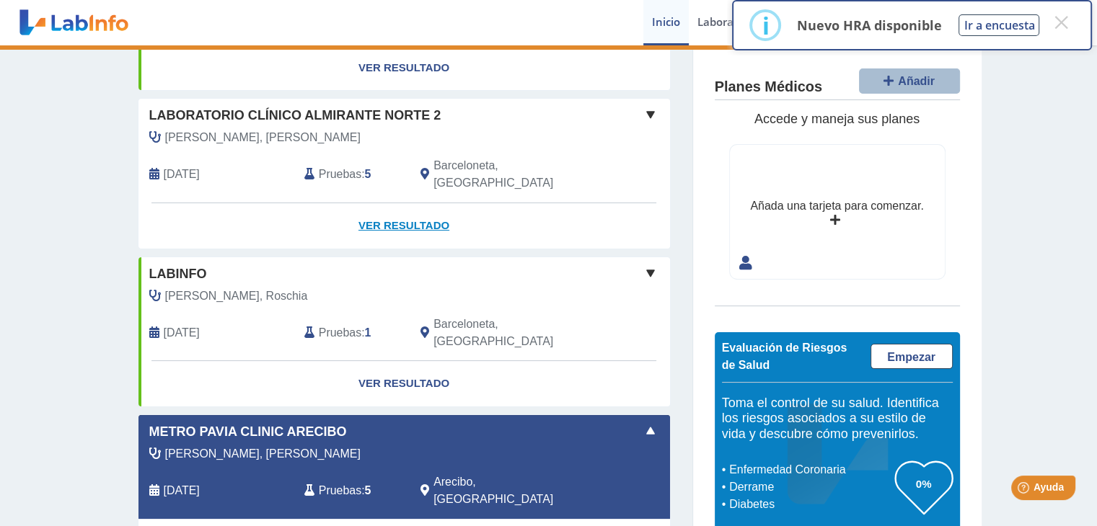
click at [373, 203] on link "Ver Resultado" at bounding box center [403, 225] width 531 height 45
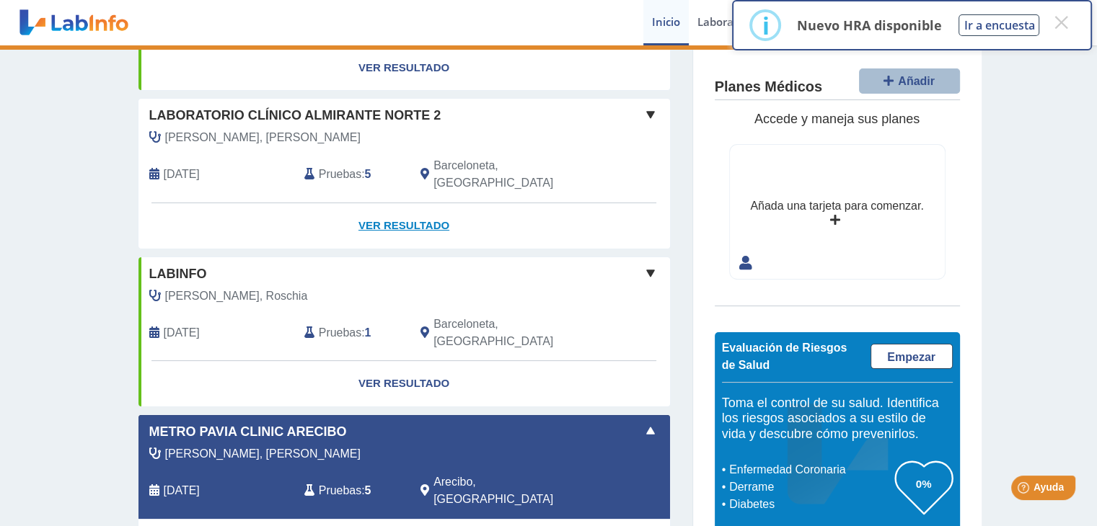
click at [373, 203] on link "Ver Resultado" at bounding box center [403, 225] width 531 height 45
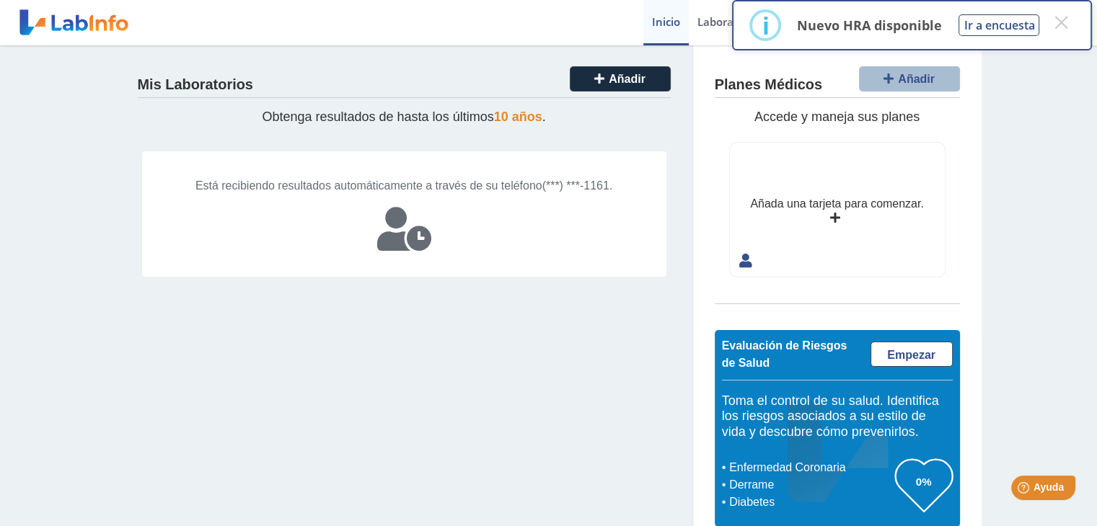
scroll to position [0, 0]
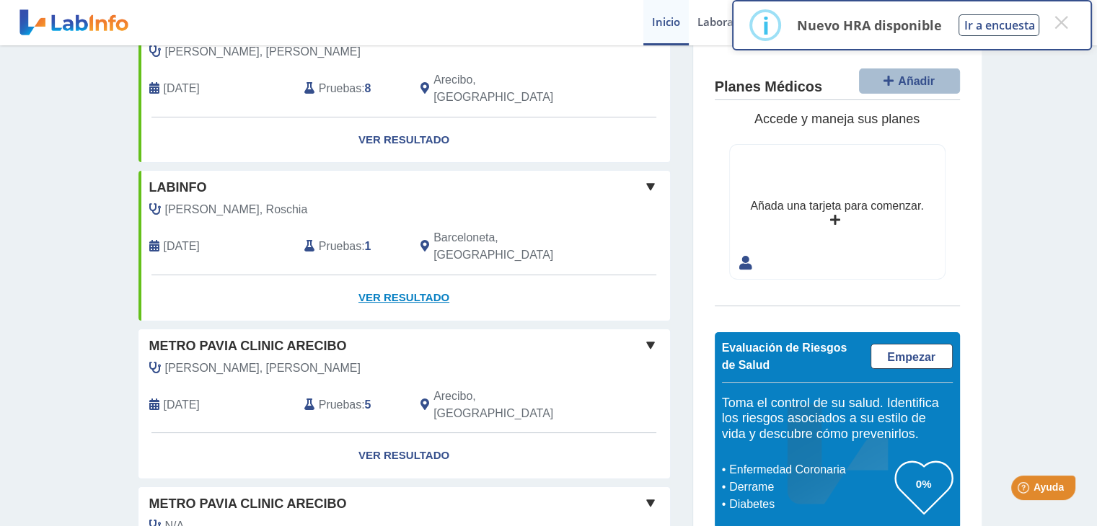
scroll to position [216, 0]
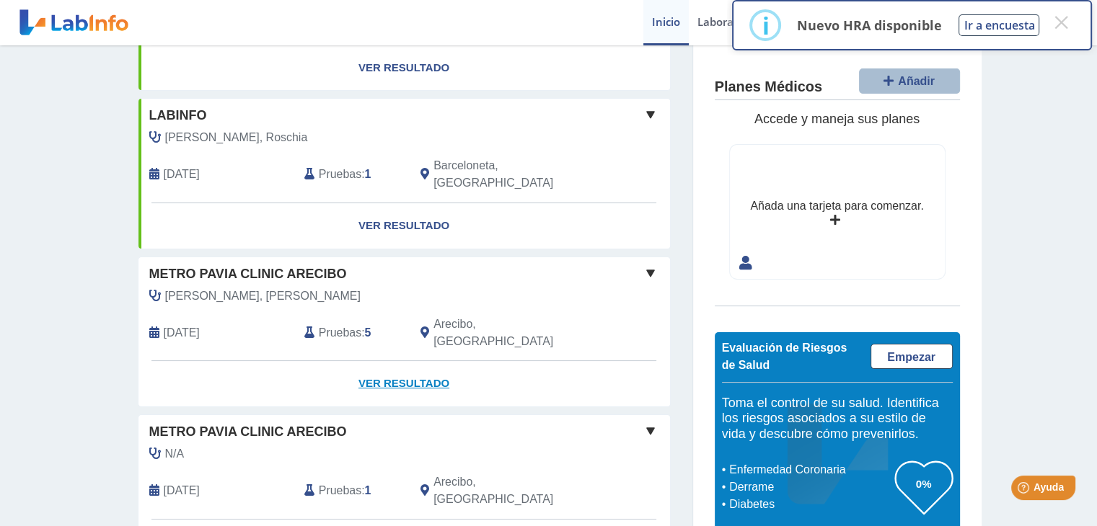
click at [379, 361] on link "Ver Resultado" at bounding box center [403, 383] width 531 height 45
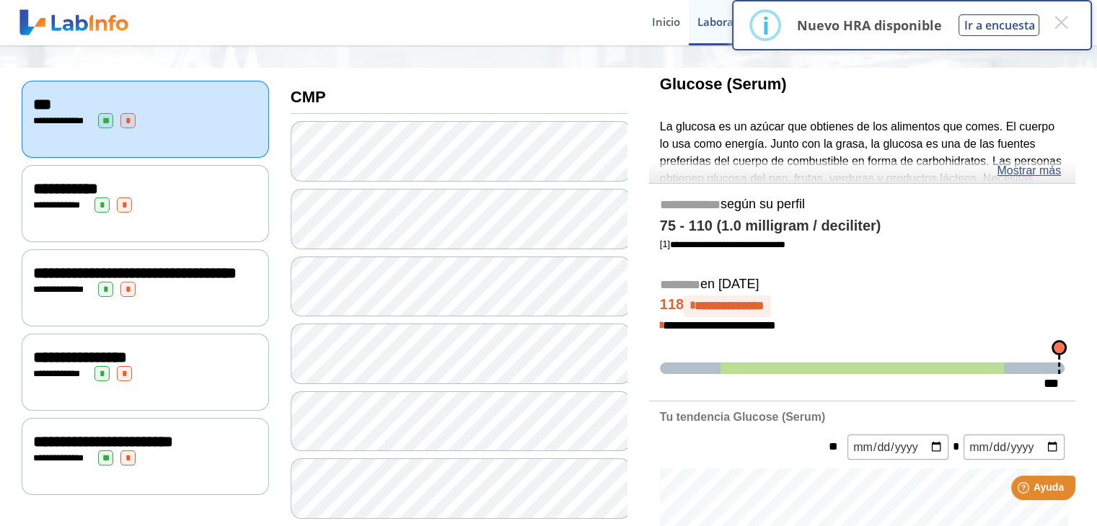
scroll to position [72, 0]
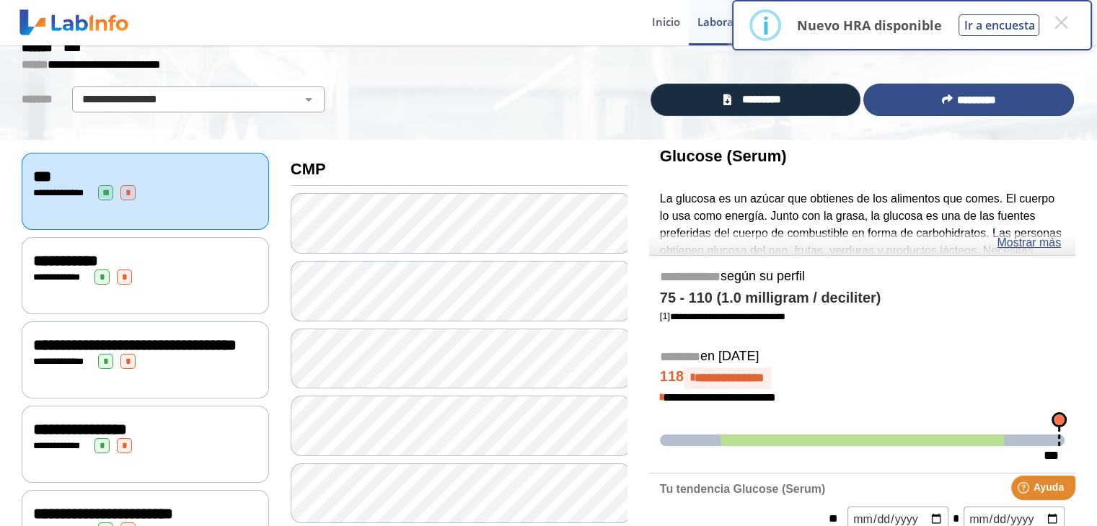
click at [957, 108] on button "*********" at bounding box center [968, 100] width 211 height 32
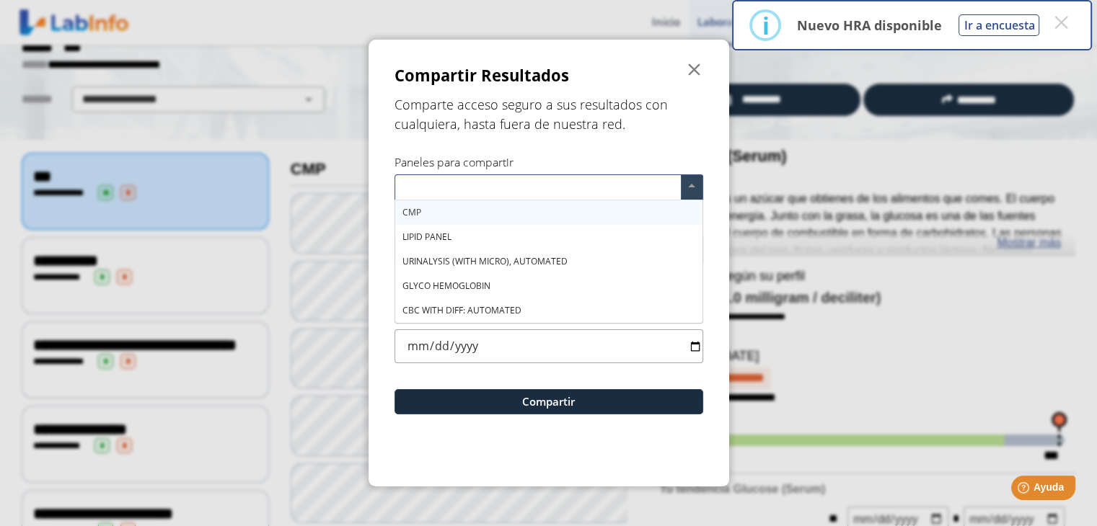
click at [646, 187] on input "text" at bounding box center [540, 189] width 280 height 21
click at [438, 208] on div "CMP" at bounding box center [548, 212] width 307 height 25
click at [433, 309] on span "CBC WITH DIFF: AUTOMATED" at bounding box center [461, 310] width 119 height 12
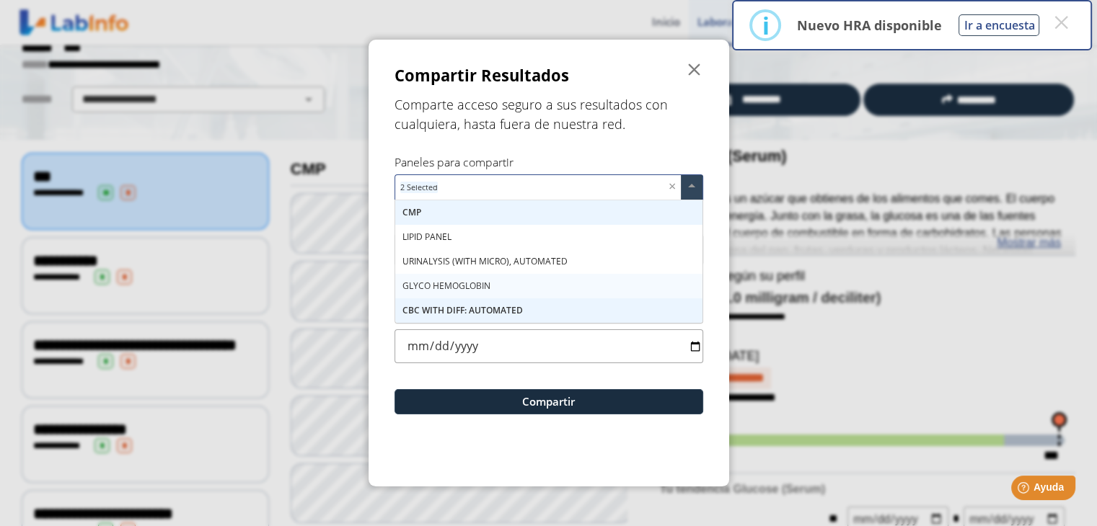
click at [698, 343] on input "date" at bounding box center [548, 346] width 309 height 34
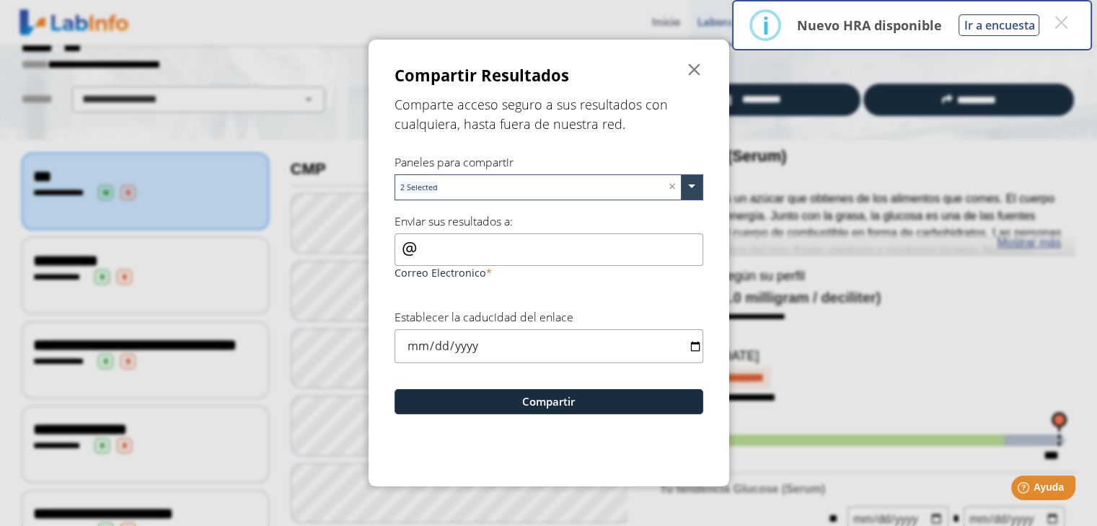
click at [697, 344] on input "[DATE]" at bounding box center [548, 346] width 309 height 34
type input "[DATE]"
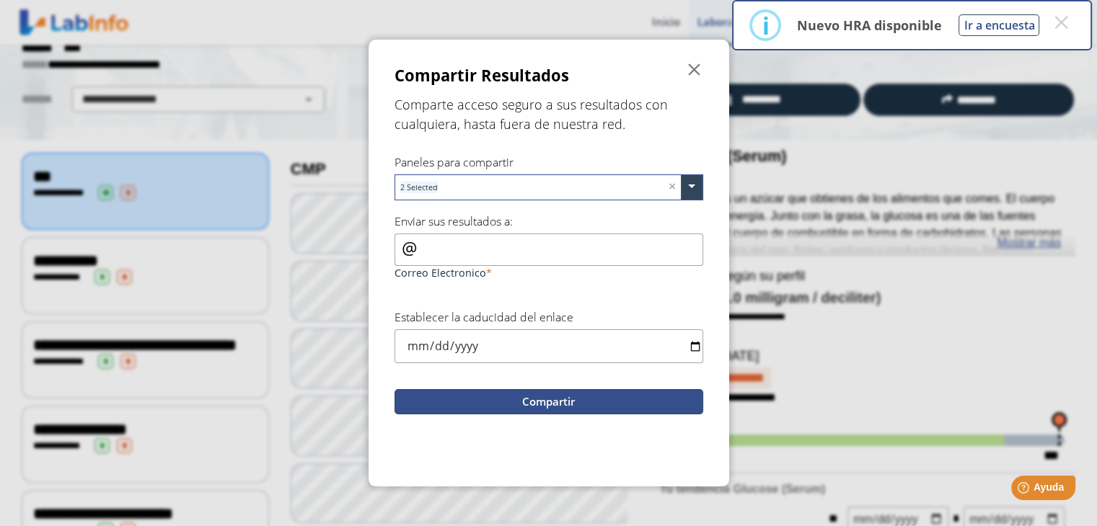
click at [545, 399] on button "Compartir" at bounding box center [548, 401] width 309 height 25
click at [536, 399] on button "Compartir" at bounding box center [548, 401] width 309 height 25
click at [567, 402] on button "Compartir" at bounding box center [548, 401] width 309 height 25
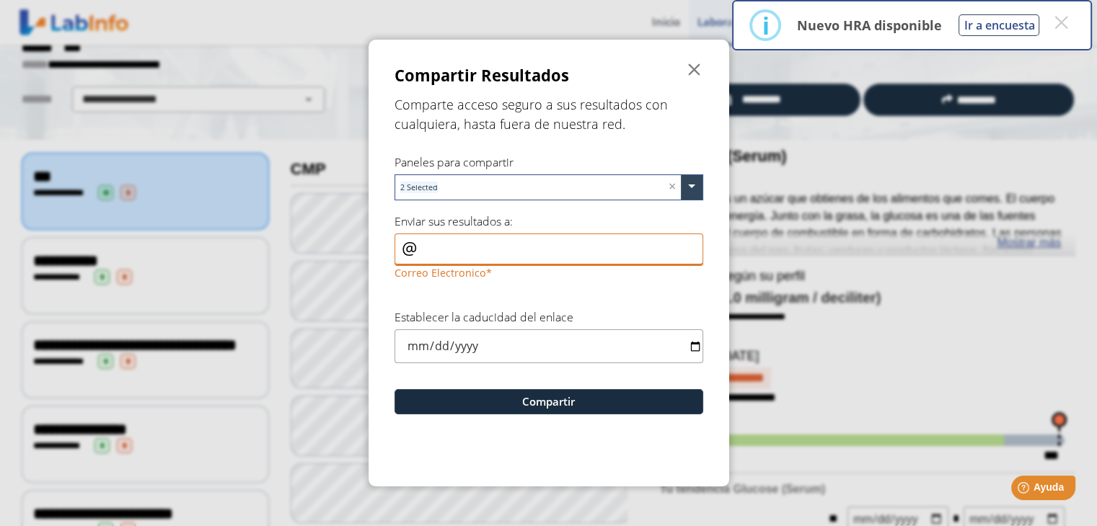
click at [431, 249] on input "Correo Electronico" at bounding box center [548, 250] width 309 height 32
type input "n"
click at [395, 252] on input "Correo Electronico" at bounding box center [548, 250] width 309 height 32
click at [397, 246] on input "Correo Electronico" at bounding box center [548, 250] width 309 height 32
click at [439, 249] on input "Correo Electronico" at bounding box center [548, 250] width 309 height 32
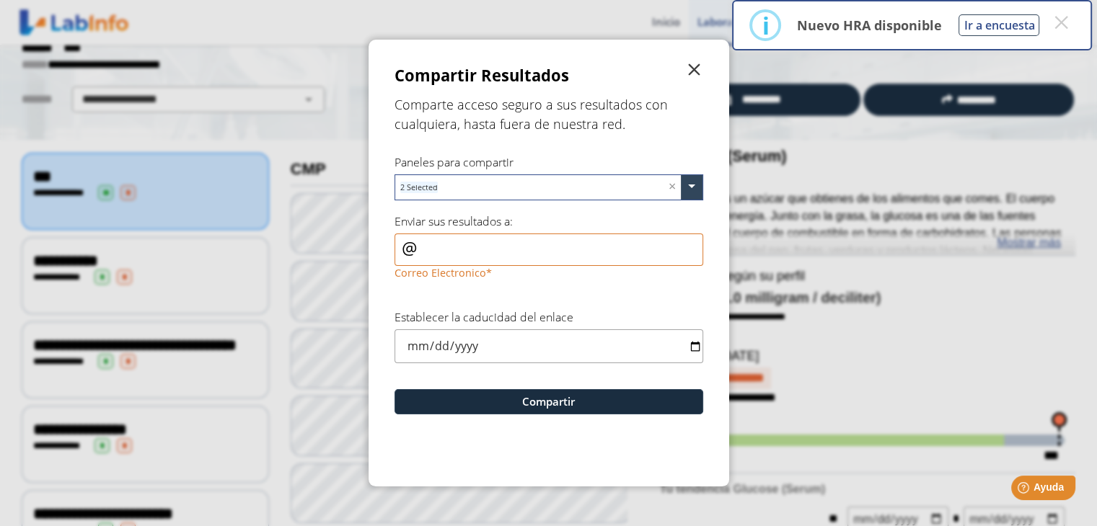
click at [695, 68] on span "" at bounding box center [694, 69] width 17 height 17
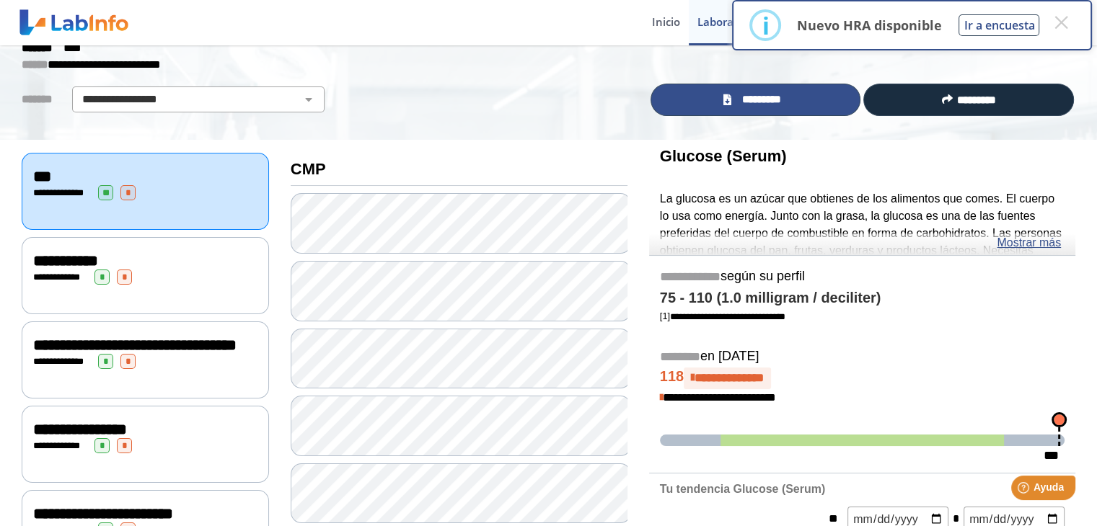
click at [769, 99] on span "*********" at bounding box center [761, 100] width 53 height 17
